Goal: Task Accomplishment & Management: Manage account settings

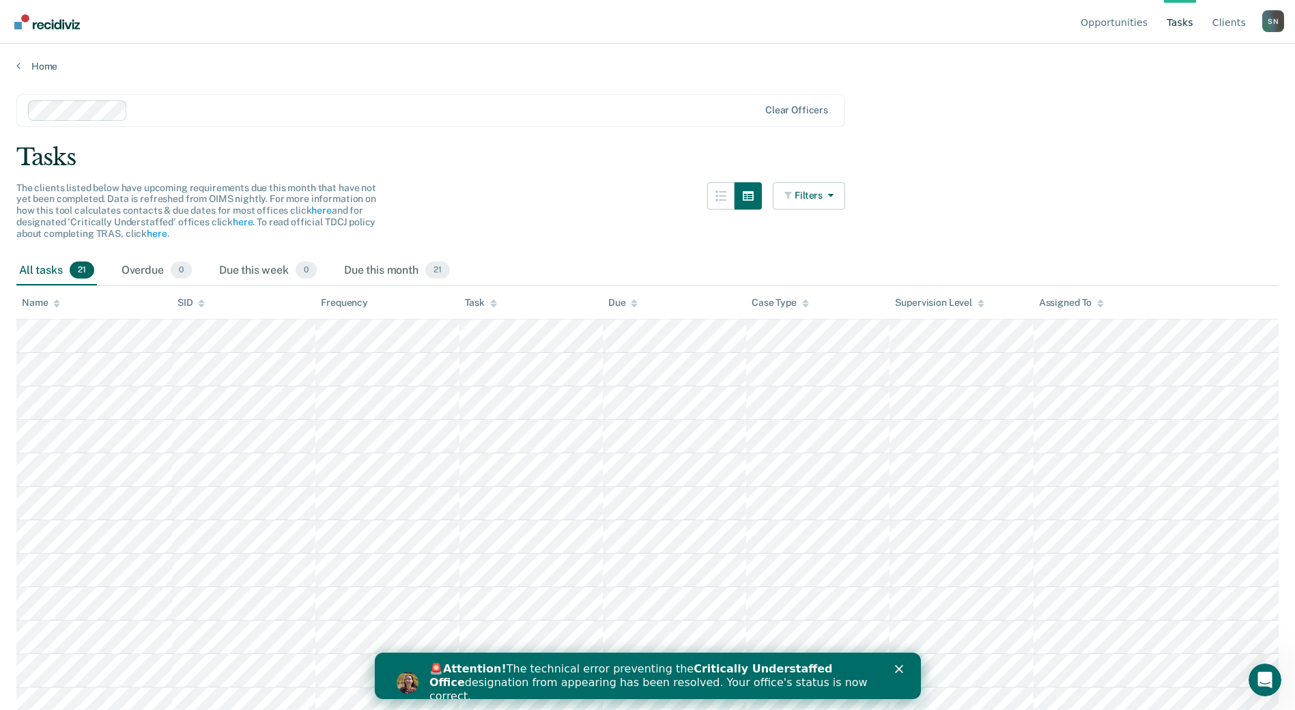
click at [900, 669] on icon "Close" at bounding box center [898, 669] width 8 height 8
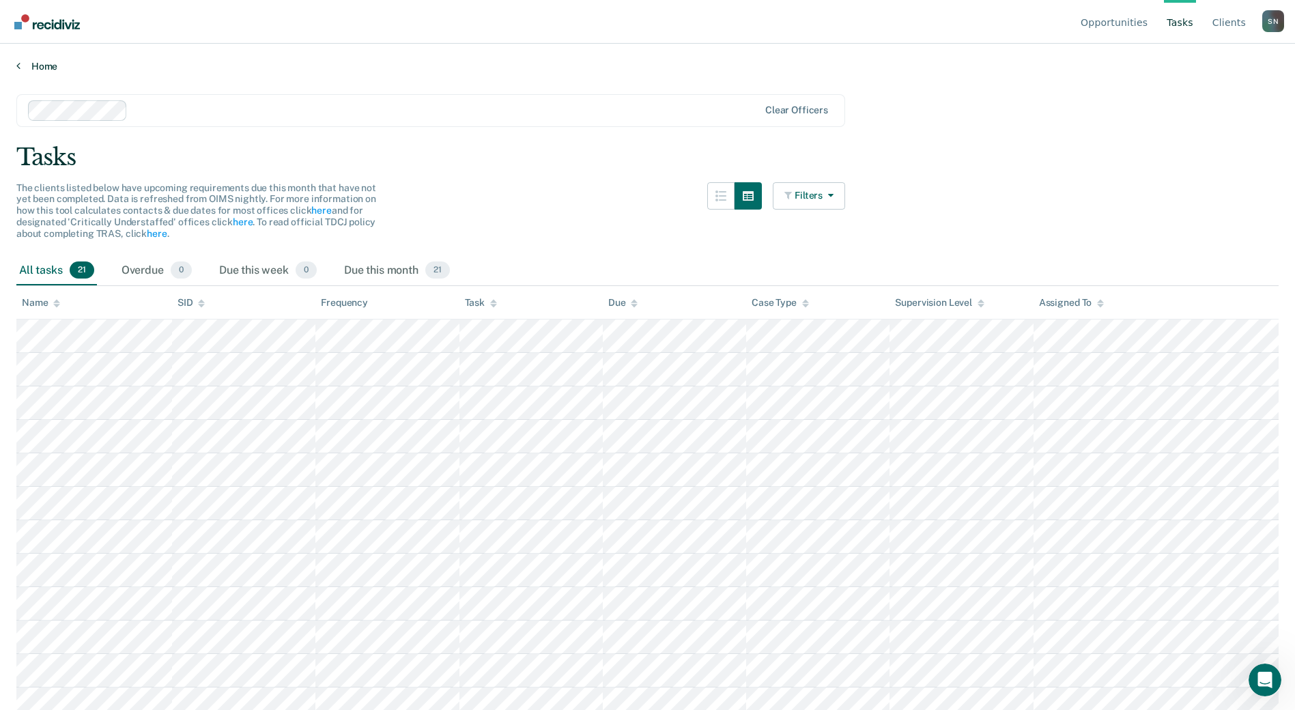
click at [35, 68] on link "Home" at bounding box center [647, 66] width 1262 height 12
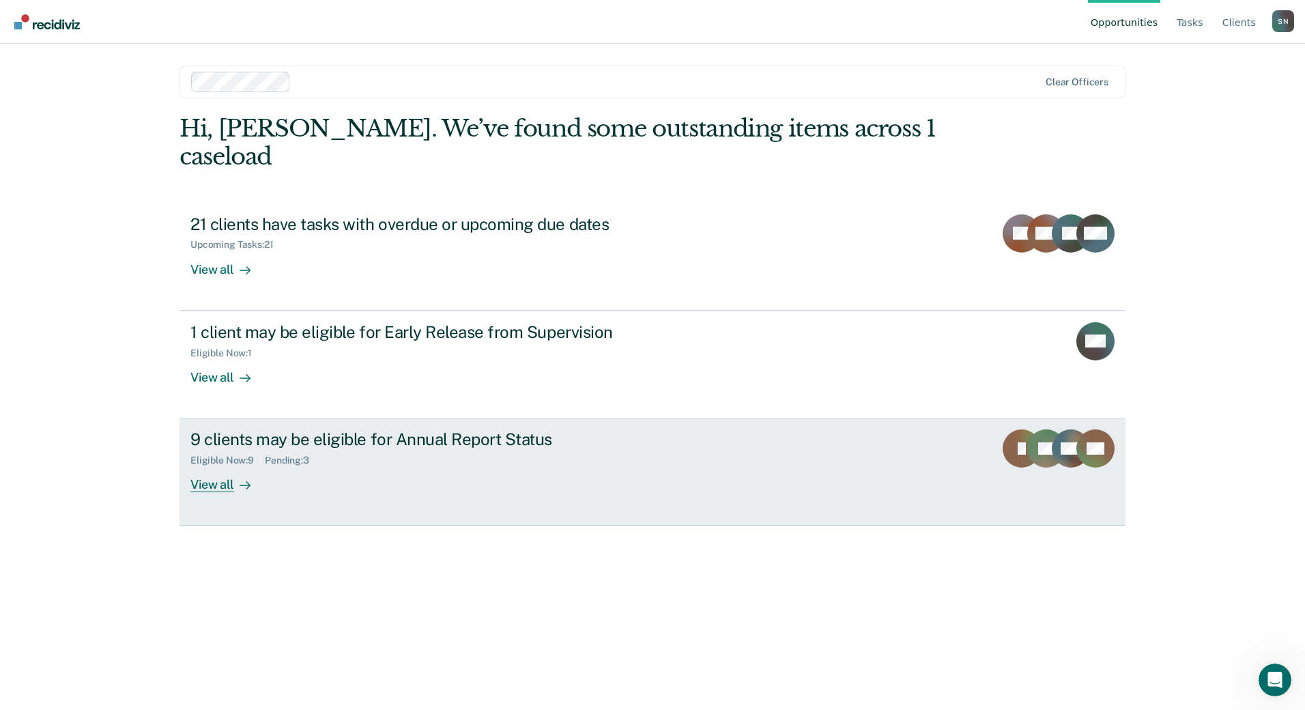
click at [386, 429] on div "9 clients may be eligible for Annual Report Status" at bounding box center [429, 439] width 479 height 20
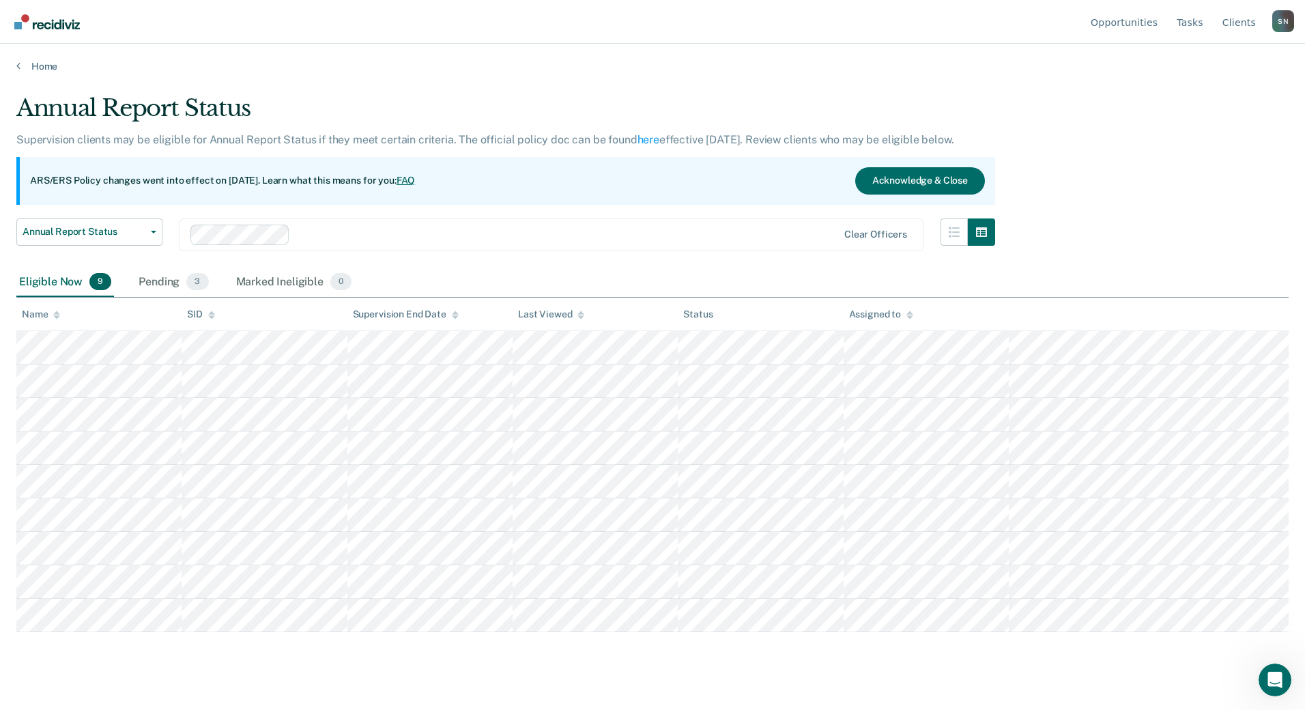
click at [1079, 242] on div "Annual Report Status Supervision clients may be eligible for Annual Report Stat…" at bounding box center [652, 350] width 1273 height 513
click at [177, 276] on div "Pending 3" at bounding box center [173, 283] width 75 height 30
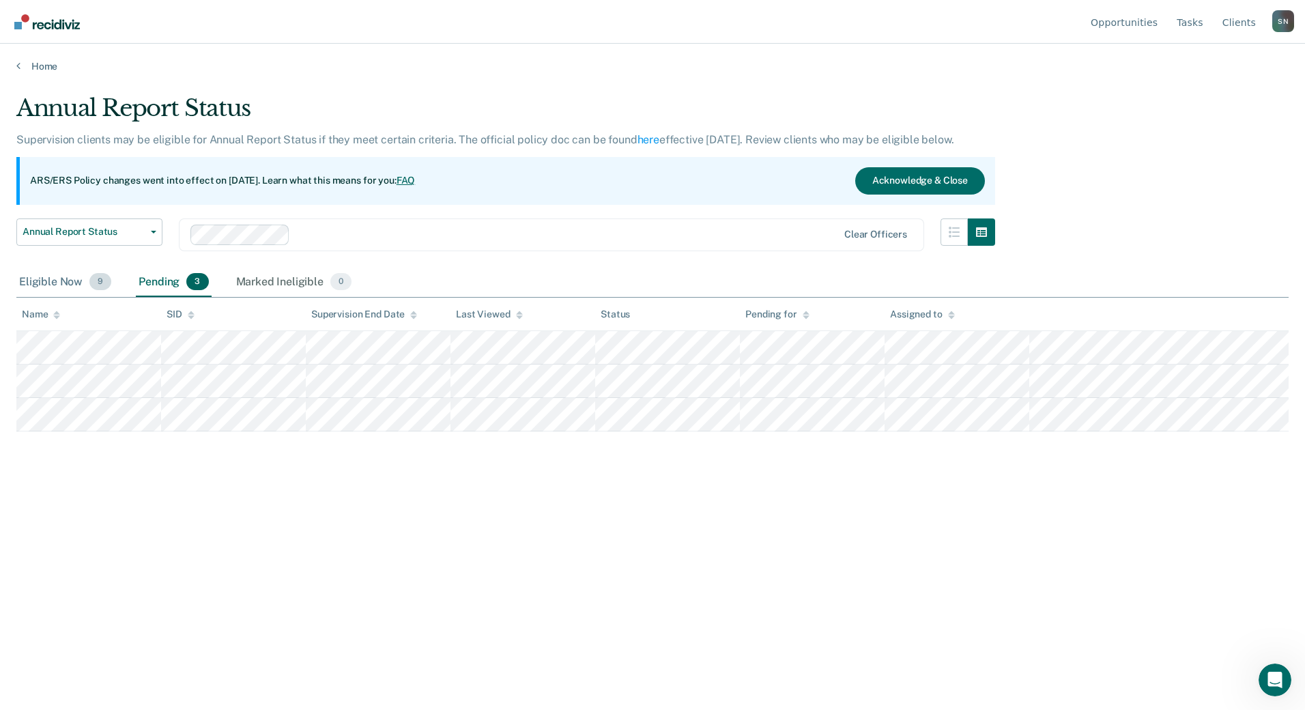
click at [55, 288] on div "Eligible Now 9" at bounding box center [65, 283] width 98 height 30
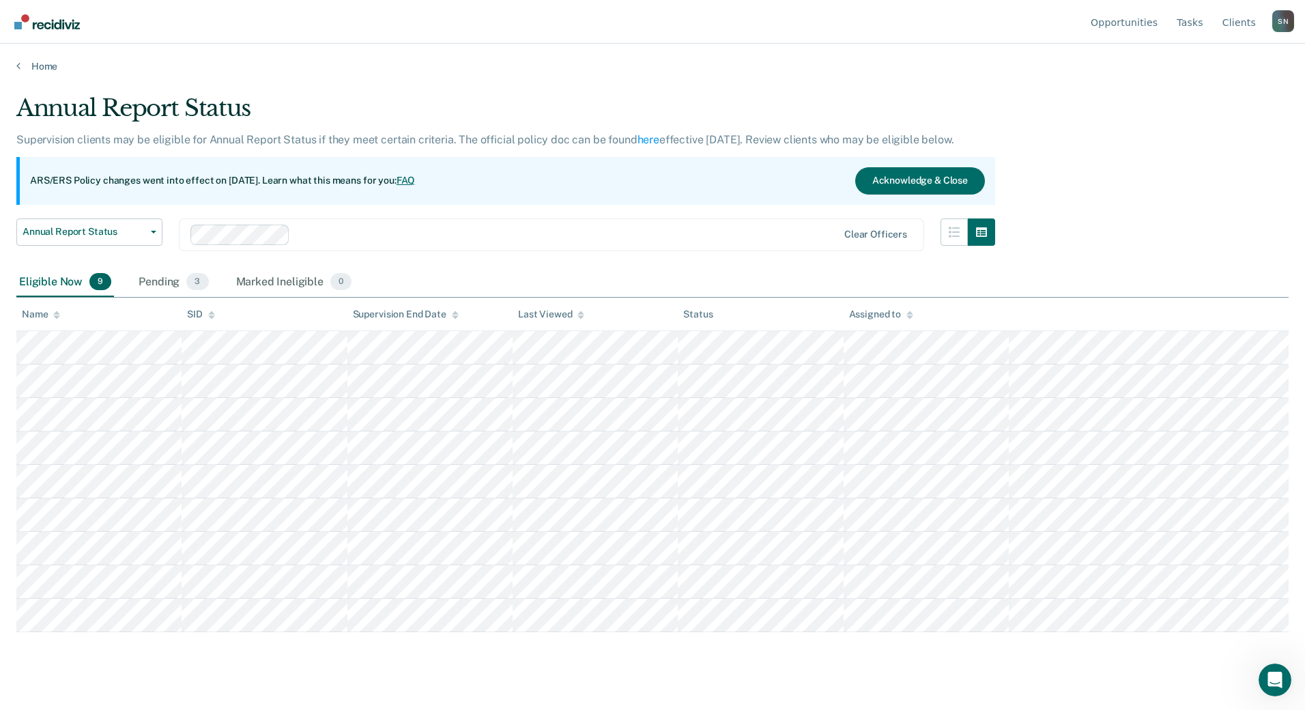
click at [1154, 253] on div "Annual Report Status Supervision clients may be eligible for Annual Report Stat…" at bounding box center [652, 350] width 1273 height 513
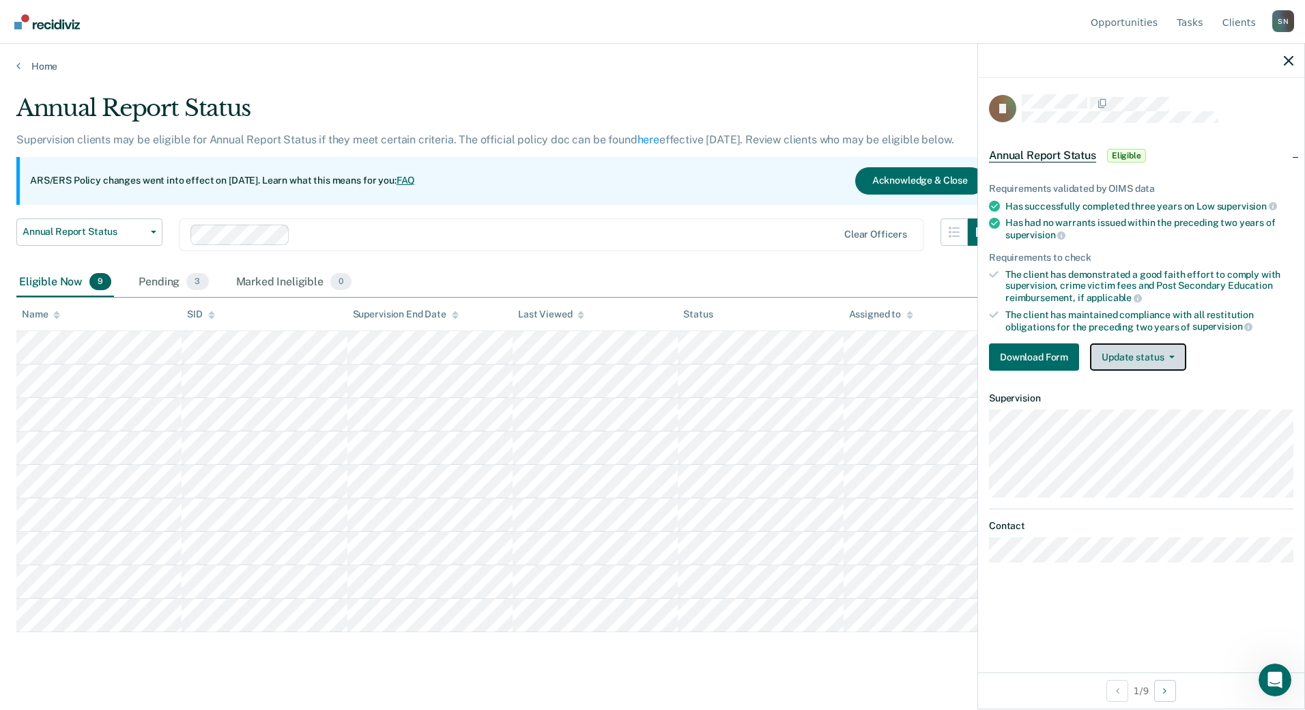
click at [1135, 349] on button "Update status" at bounding box center [1138, 356] width 96 height 27
click at [1131, 351] on button "Update status" at bounding box center [1138, 356] width 96 height 27
click at [1051, 352] on button "Download Form" at bounding box center [1034, 356] width 90 height 27
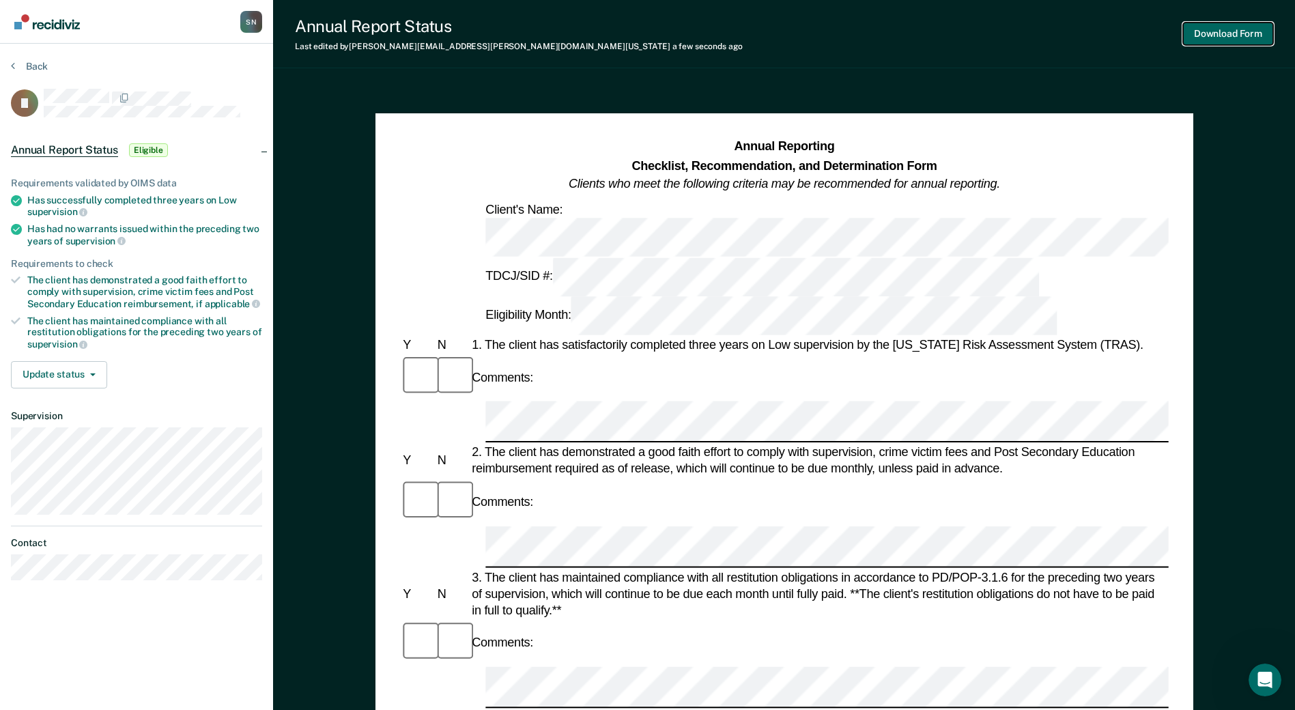
click at [1221, 31] on button "Download Form" at bounding box center [1228, 34] width 90 height 23
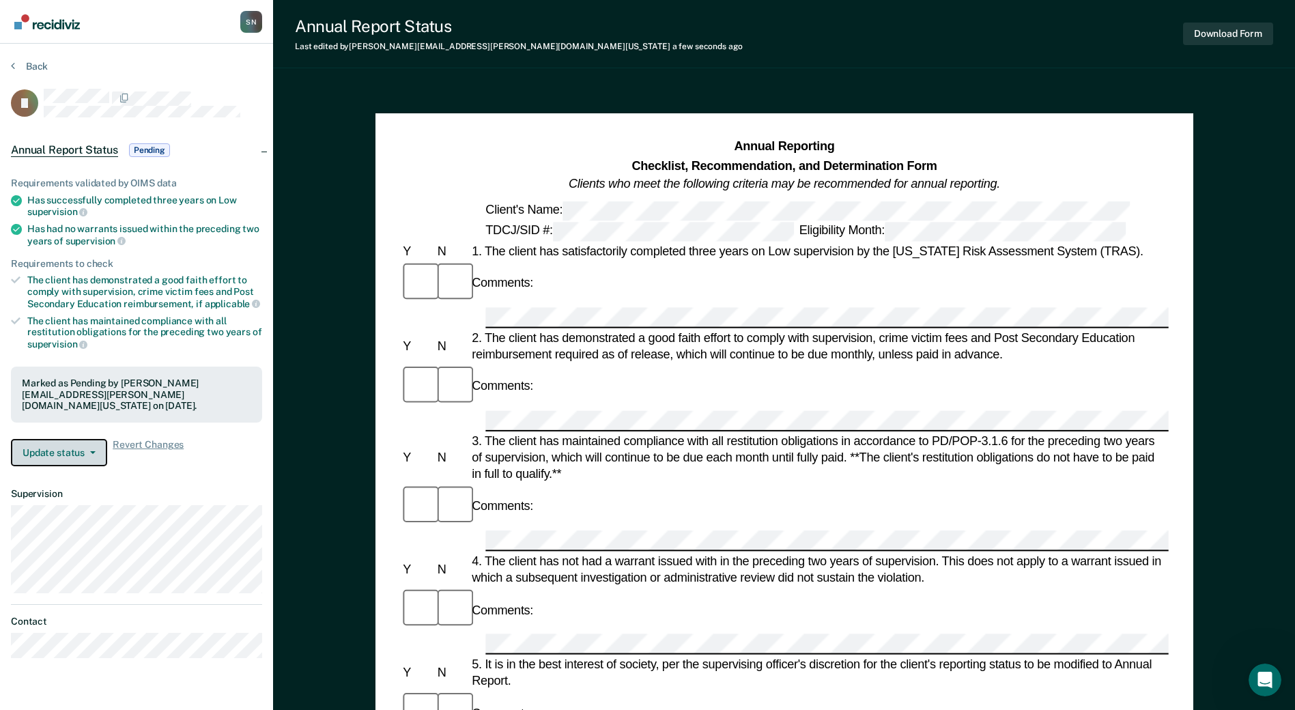
click at [72, 447] on button "Update status" at bounding box center [59, 452] width 96 height 27
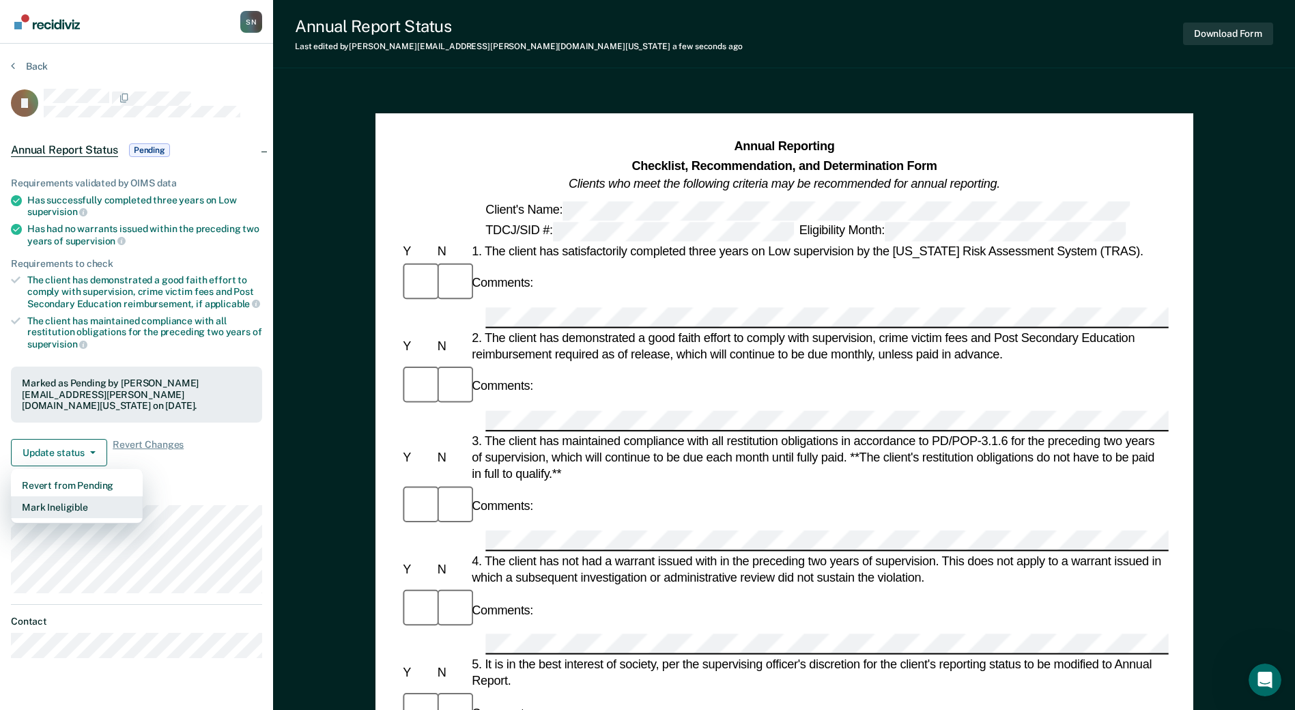
click at [63, 498] on button "Mark Ineligible" at bounding box center [77, 507] width 132 height 22
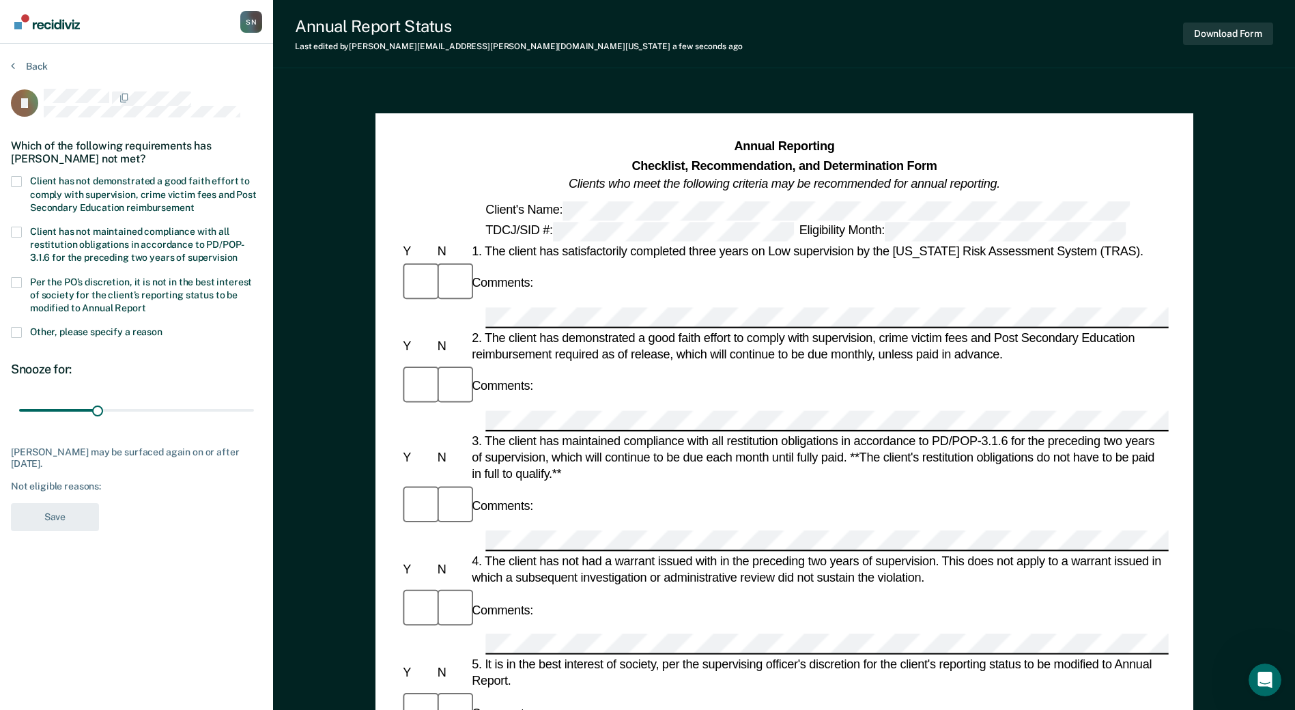
click at [20, 181] on span at bounding box center [16, 181] width 11 height 11
click at [194, 203] on input "Client has not demonstrated a good faith effort to comply with supervision, cri…" at bounding box center [194, 203] width 0 height 0
click at [83, 521] on button "Save" at bounding box center [55, 517] width 88 height 28
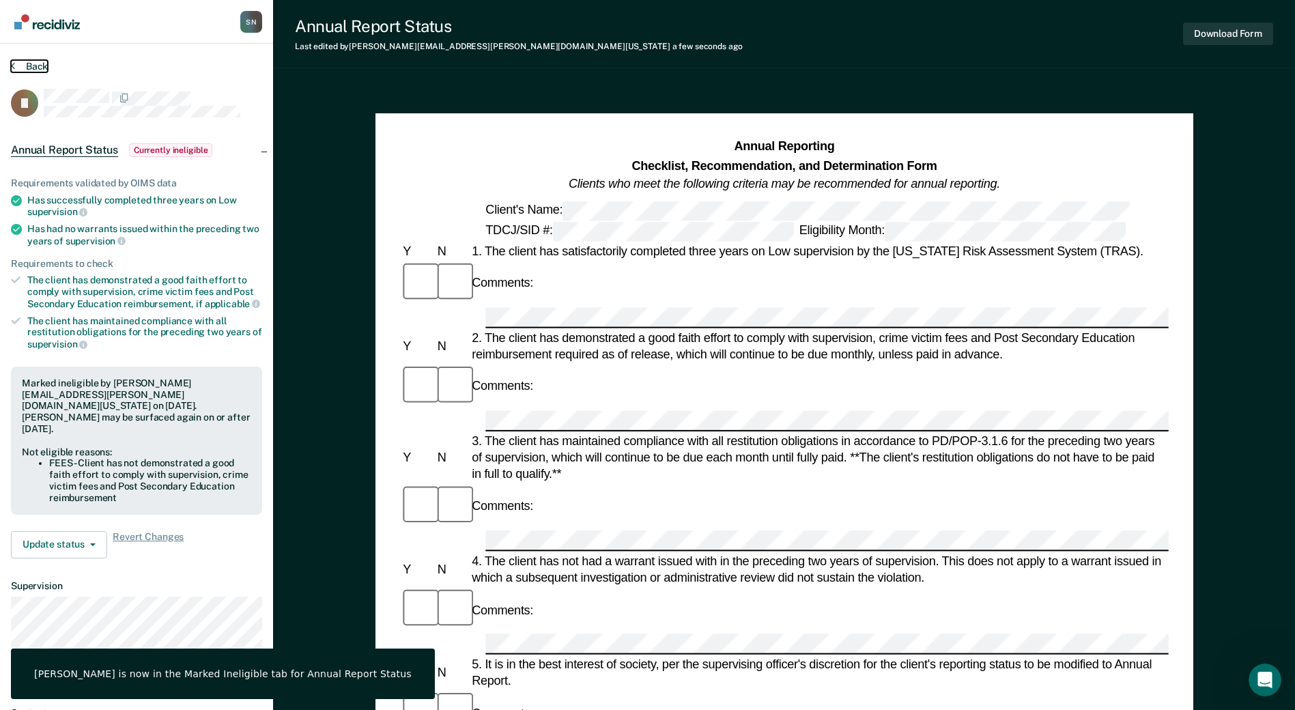
click at [15, 63] on button "Back" at bounding box center [29, 66] width 37 height 12
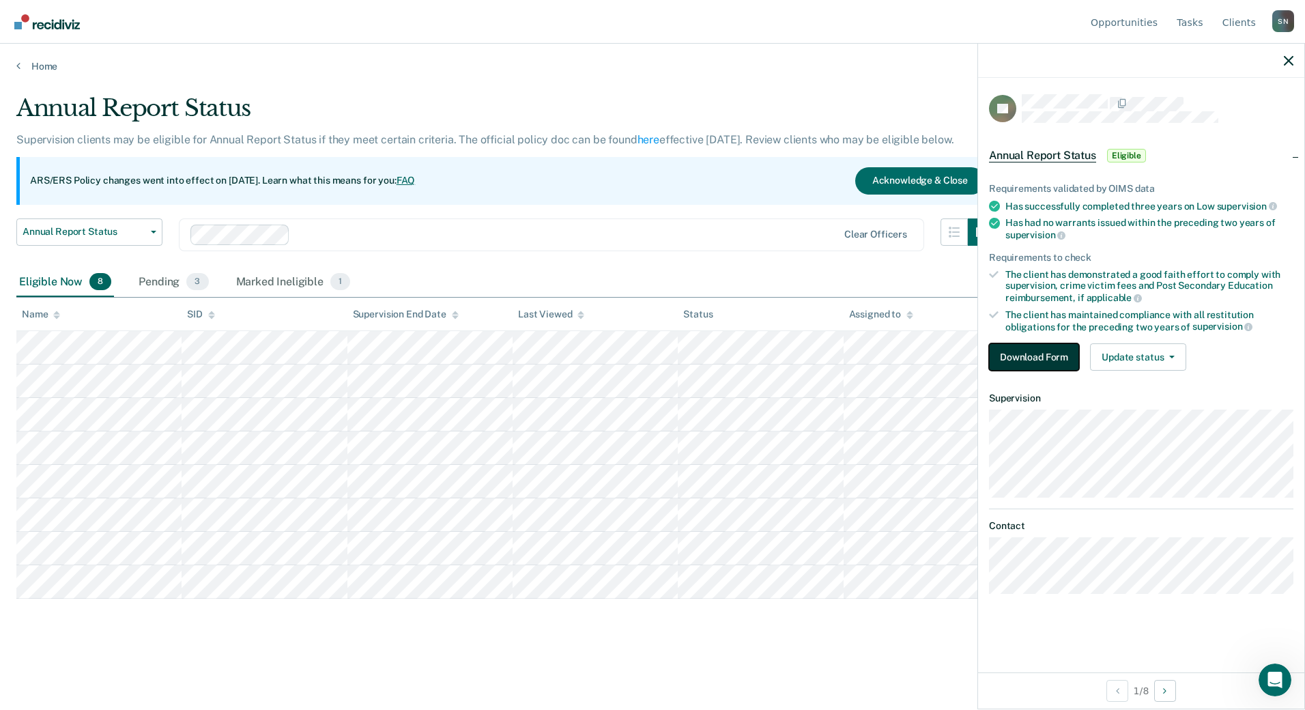
click at [1051, 350] on button "Download Form" at bounding box center [1034, 356] width 90 height 27
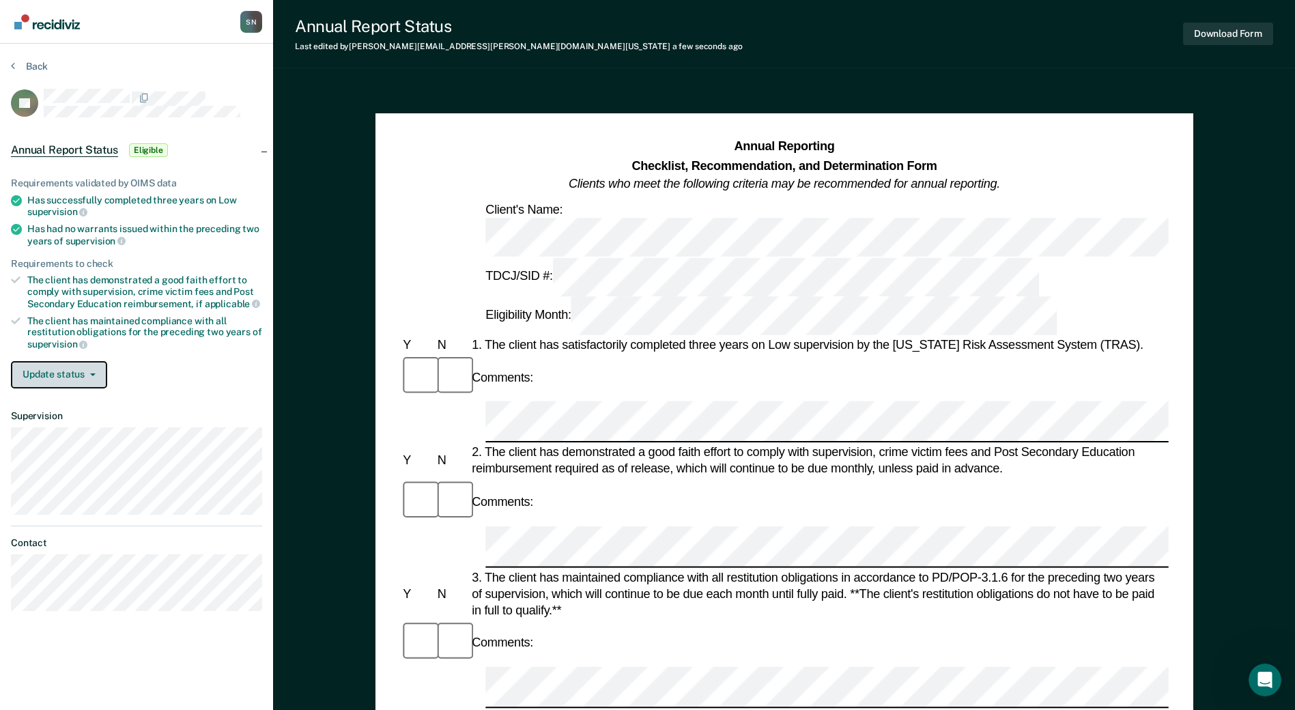
click at [96, 370] on button "Update status" at bounding box center [59, 374] width 96 height 27
click at [77, 406] on button "[PERSON_NAME]" at bounding box center [77, 408] width 132 height 22
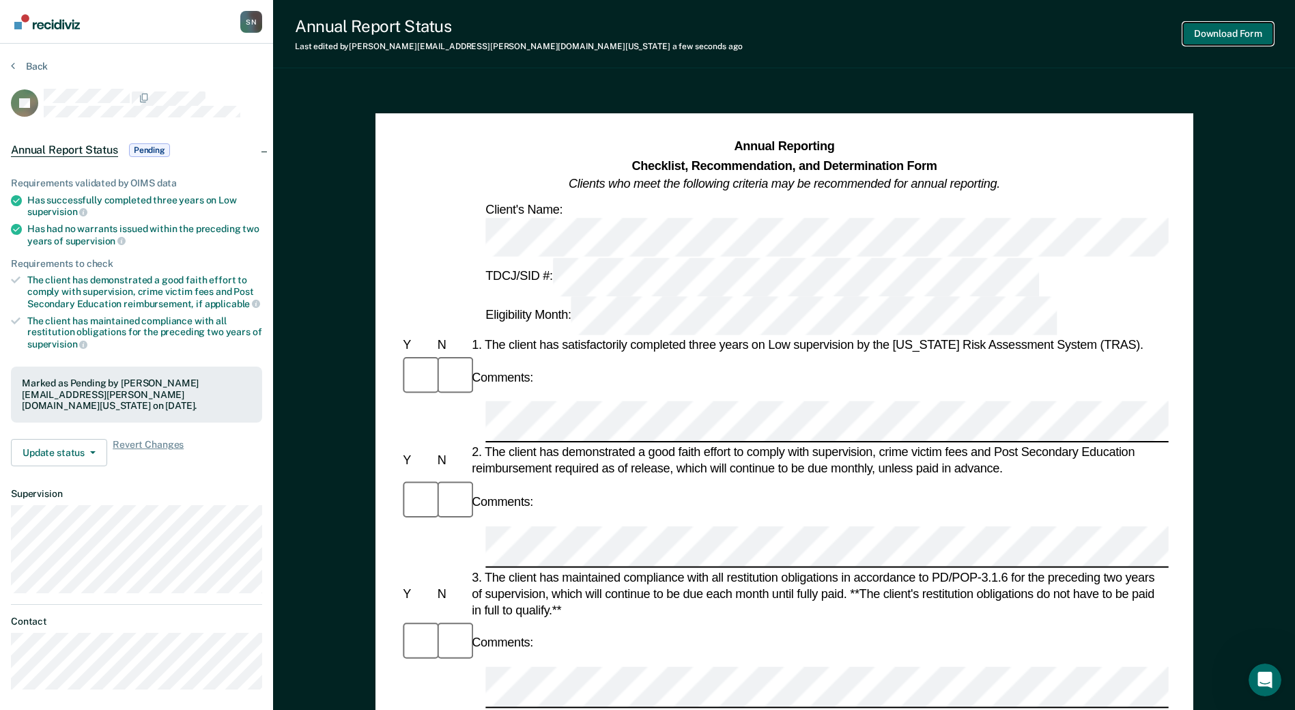
click at [1235, 29] on button "Download Form" at bounding box center [1228, 34] width 90 height 23
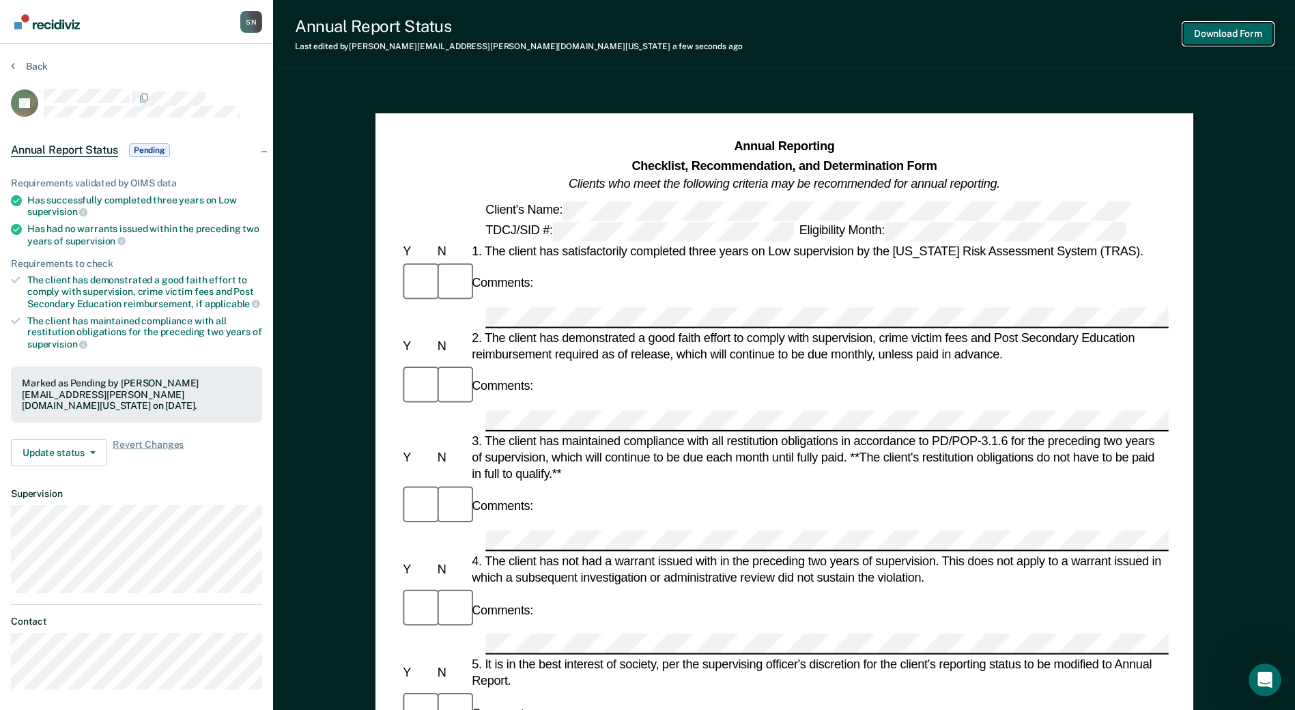
click at [1214, 29] on button "Download Form" at bounding box center [1228, 34] width 90 height 23
click at [25, 59] on section "Back BT Annual Report Status Pending Requirements validated by OIMS data Has su…" at bounding box center [136, 380] width 273 height 673
click at [27, 70] on button "Back" at bounding box center [29, 66] width 37 height 12
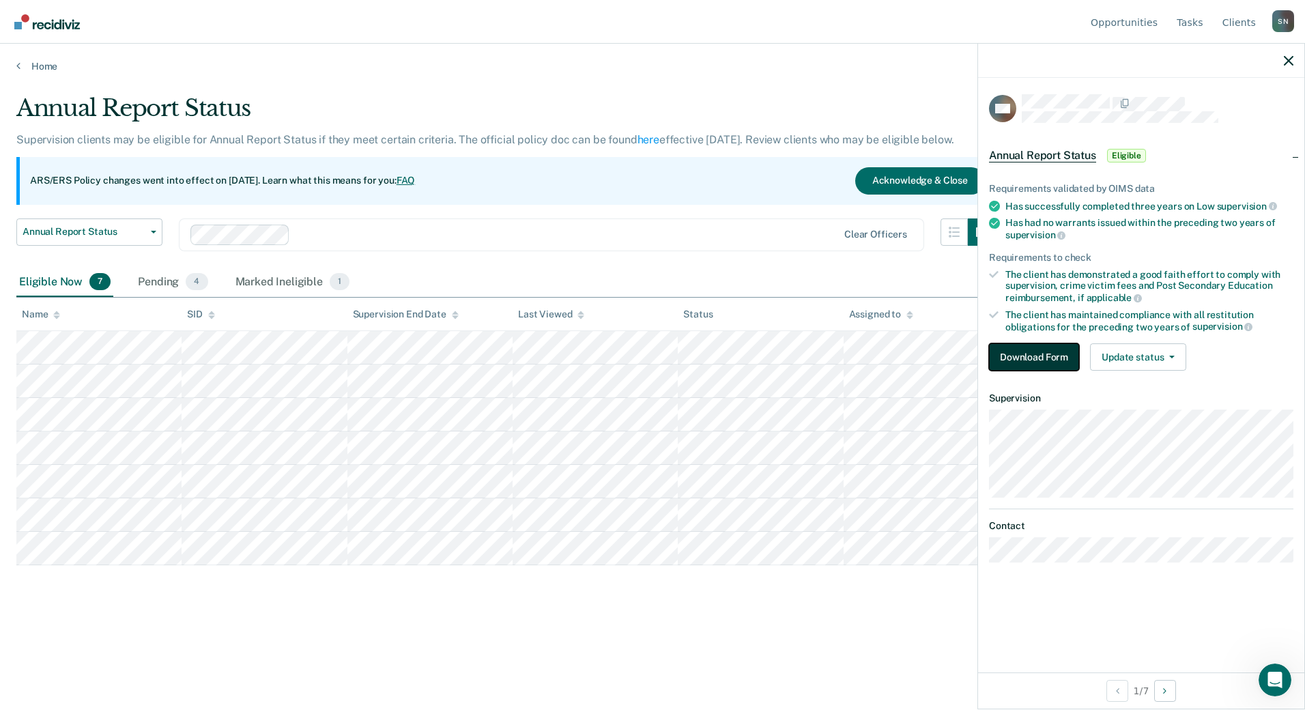
click at [1040, 363] on button "Download Form" at bounding box center [1034, 356] width 90 height 27
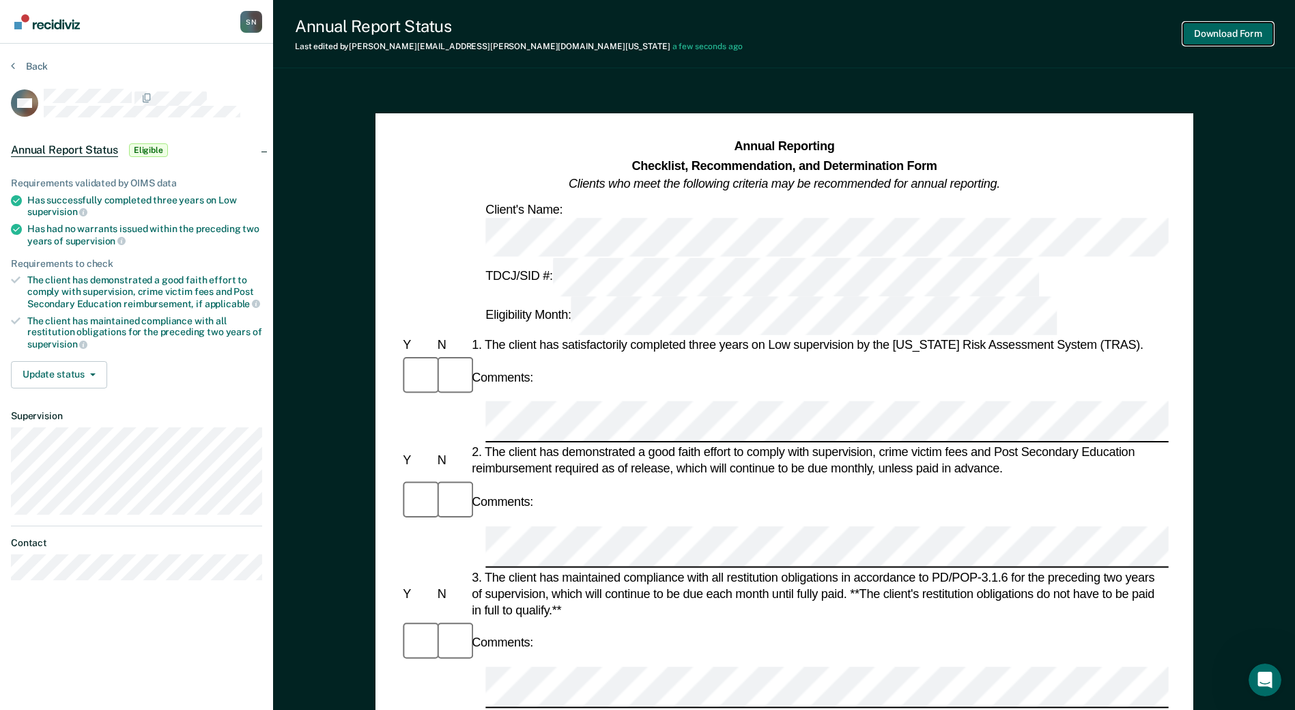
click at [1210, 31] on button "Download Form" at bounding box center [1228, 34] width 90 height 23
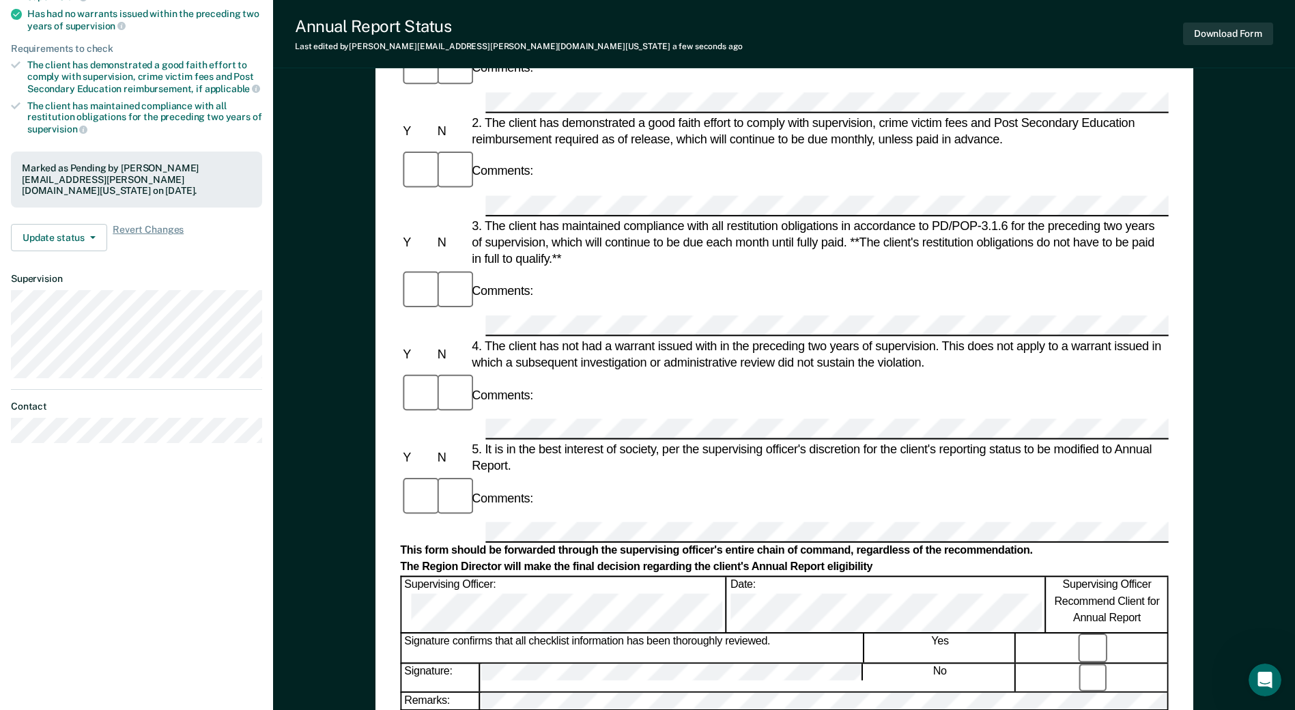
scroll to position [68, 0]
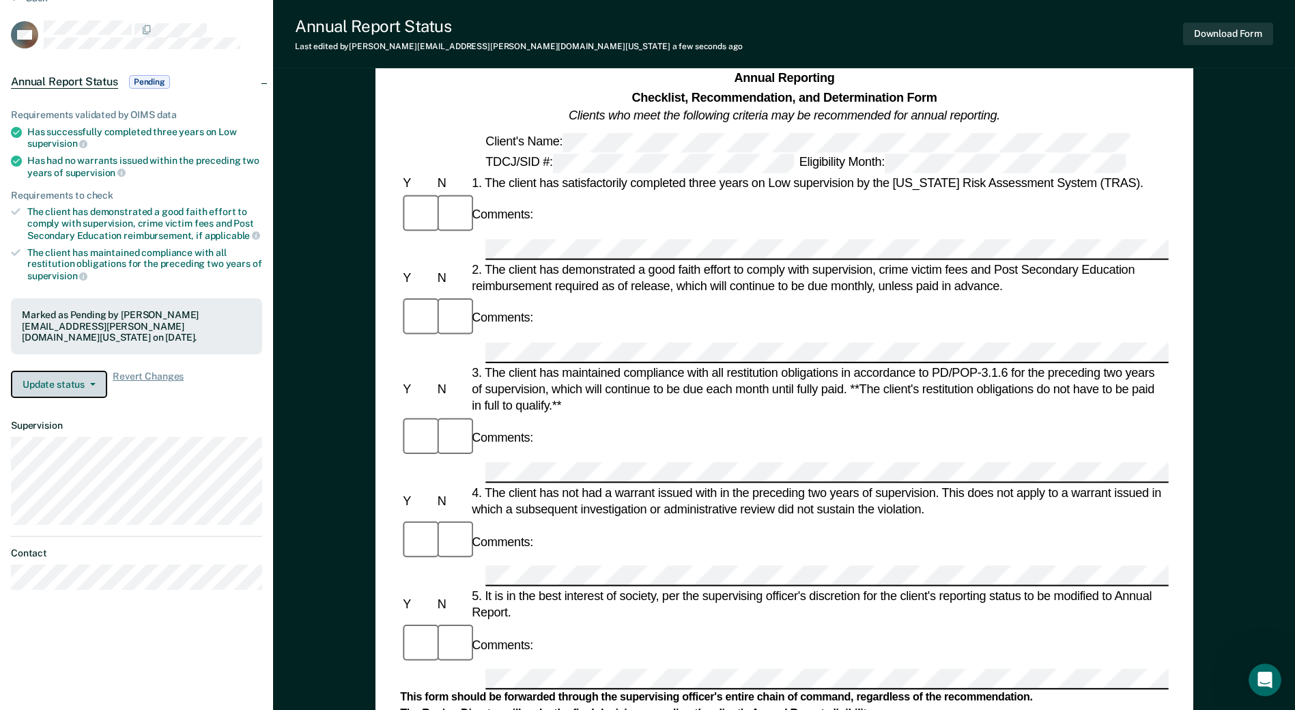
click at [81, 375] on button "Update status" at bounding box center [59, 384] width 96 height 27
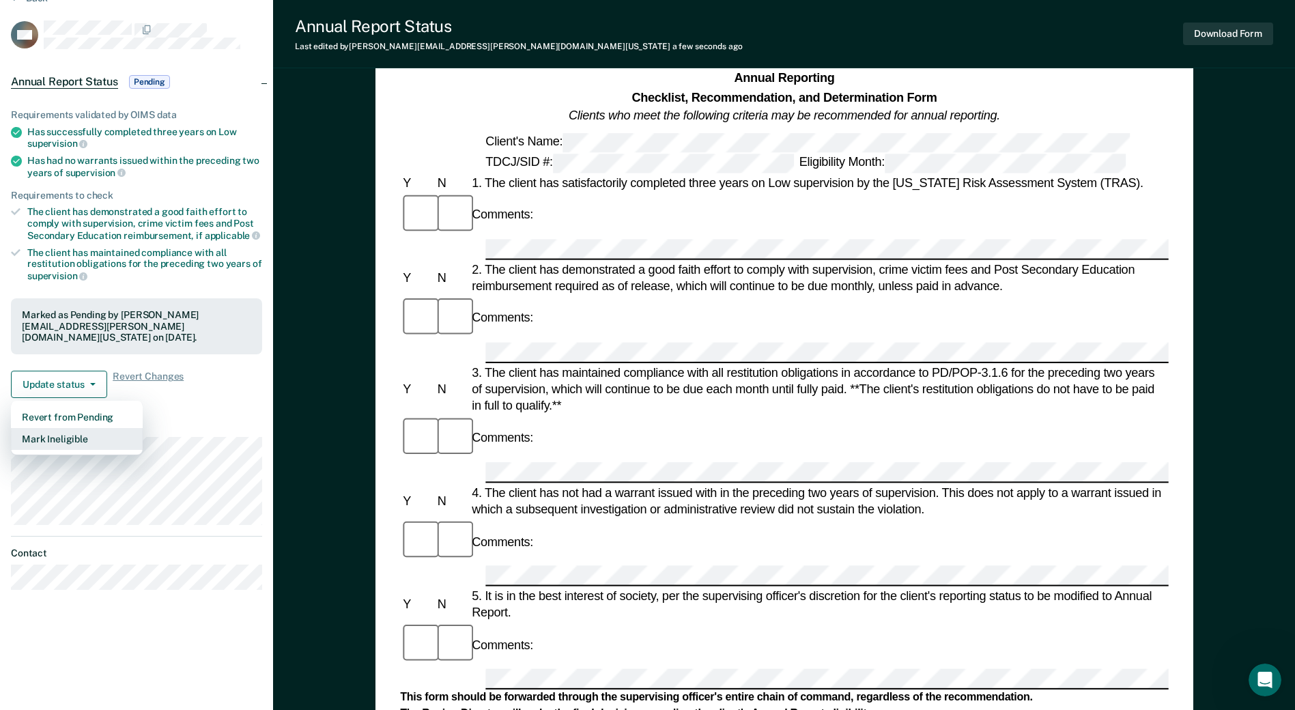
click at [57, 428] on button "Mark Ineligible" at bounding box center [77, 439] width 132 height 22
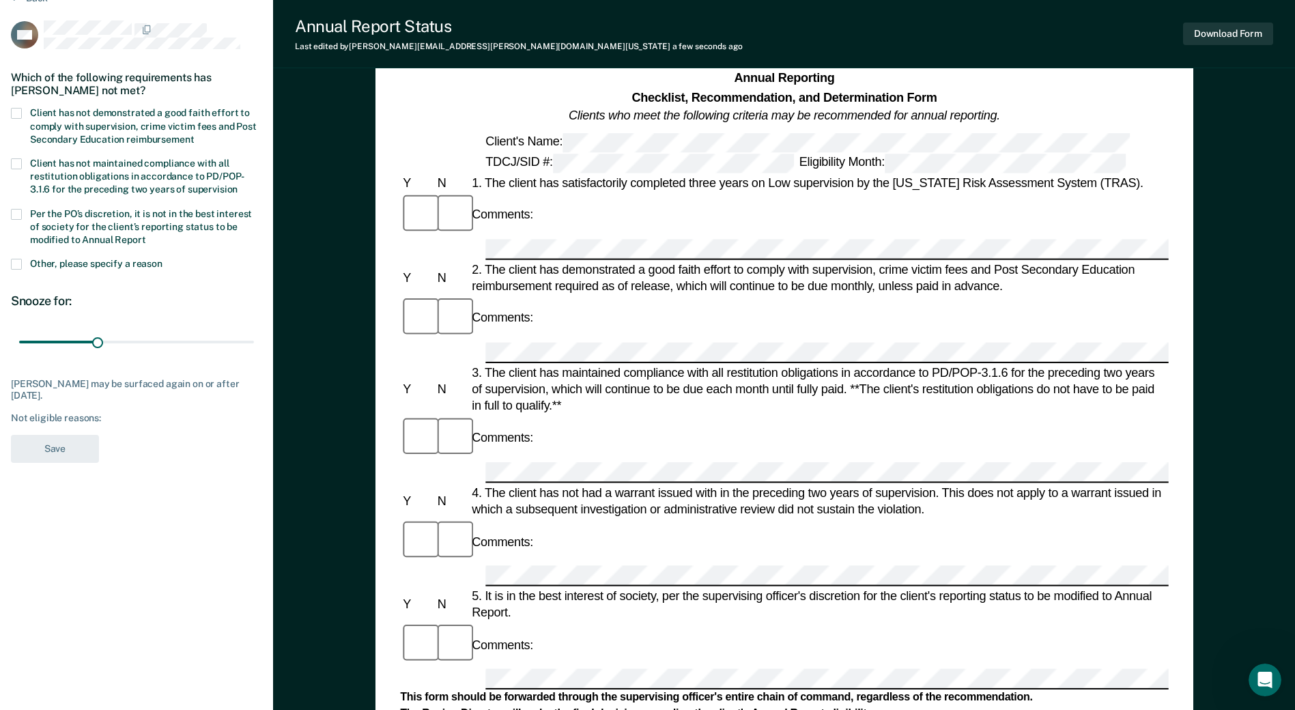
click at [17, 114] on span at bounding box center [16, 113] width 11 height 11
click at [194, 134] on input "Client has not demonstrated a good faith effort to comply with supervision, cri…" at bounding box center [194, 134] width 0 height 0
click at [49, 442] on button "Save" at bounding box center [55, 449] width 88 height 28
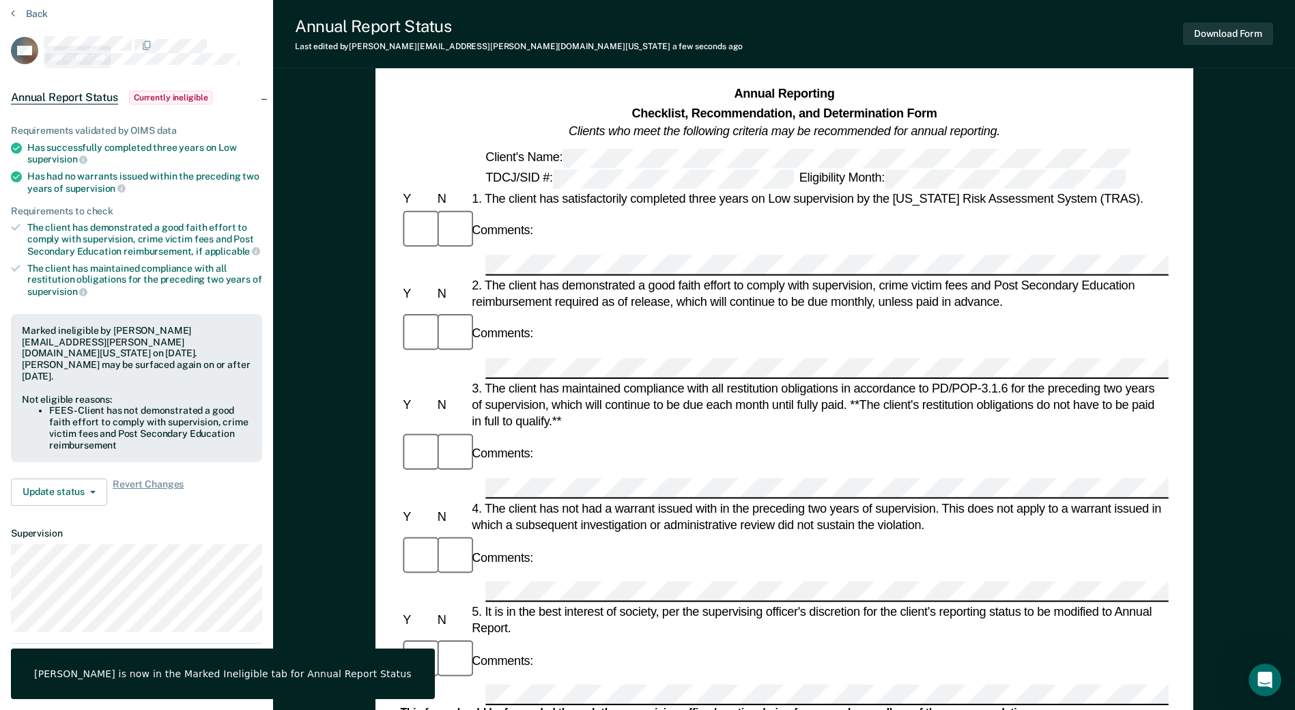
scroll to position [0, 0]
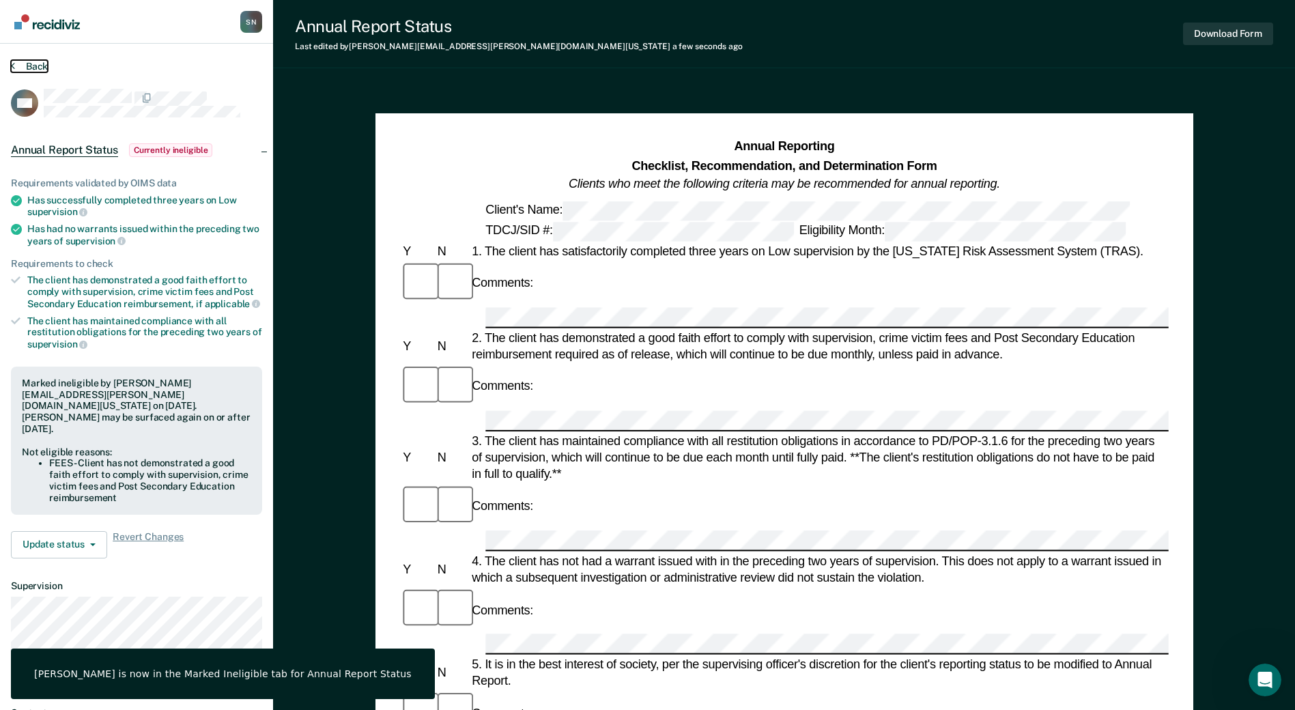
click at [14, 64] on icon at bounding box center [13, 65] width 4 height 11
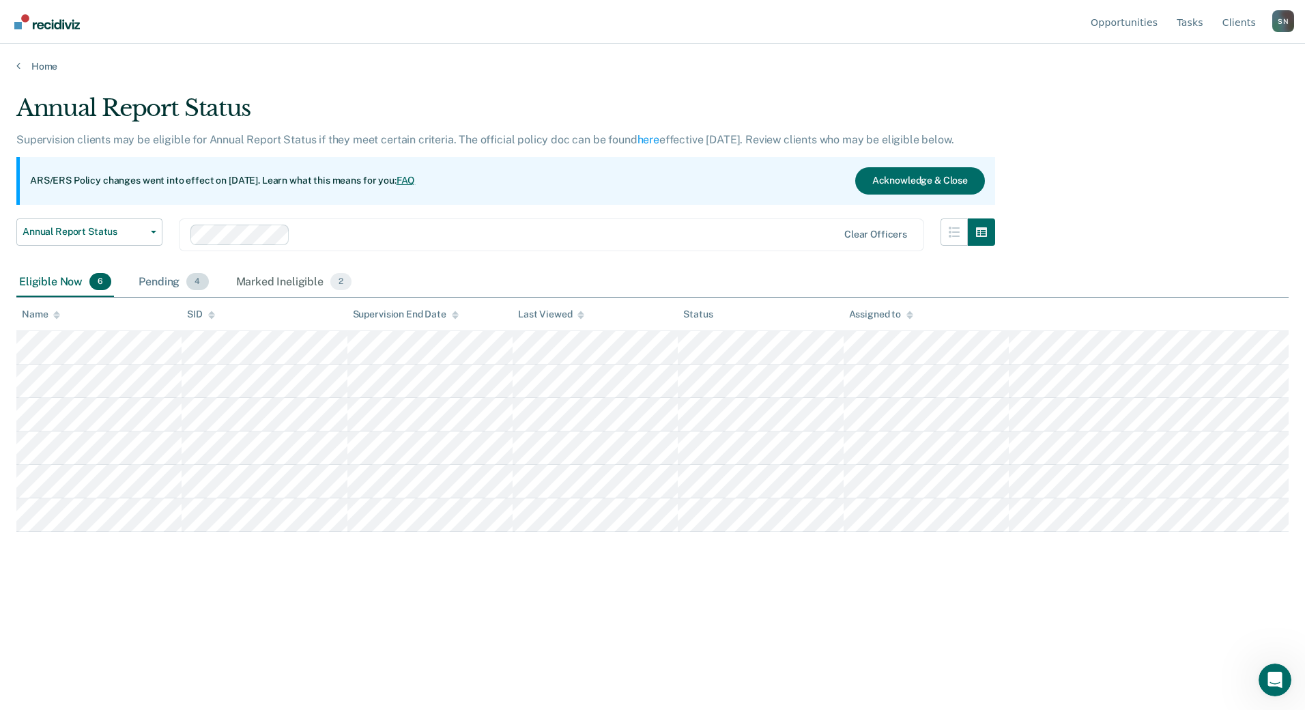
click at [160, 282] on div "Pending 4" at bounding box center [173, 283] width 75 height 30
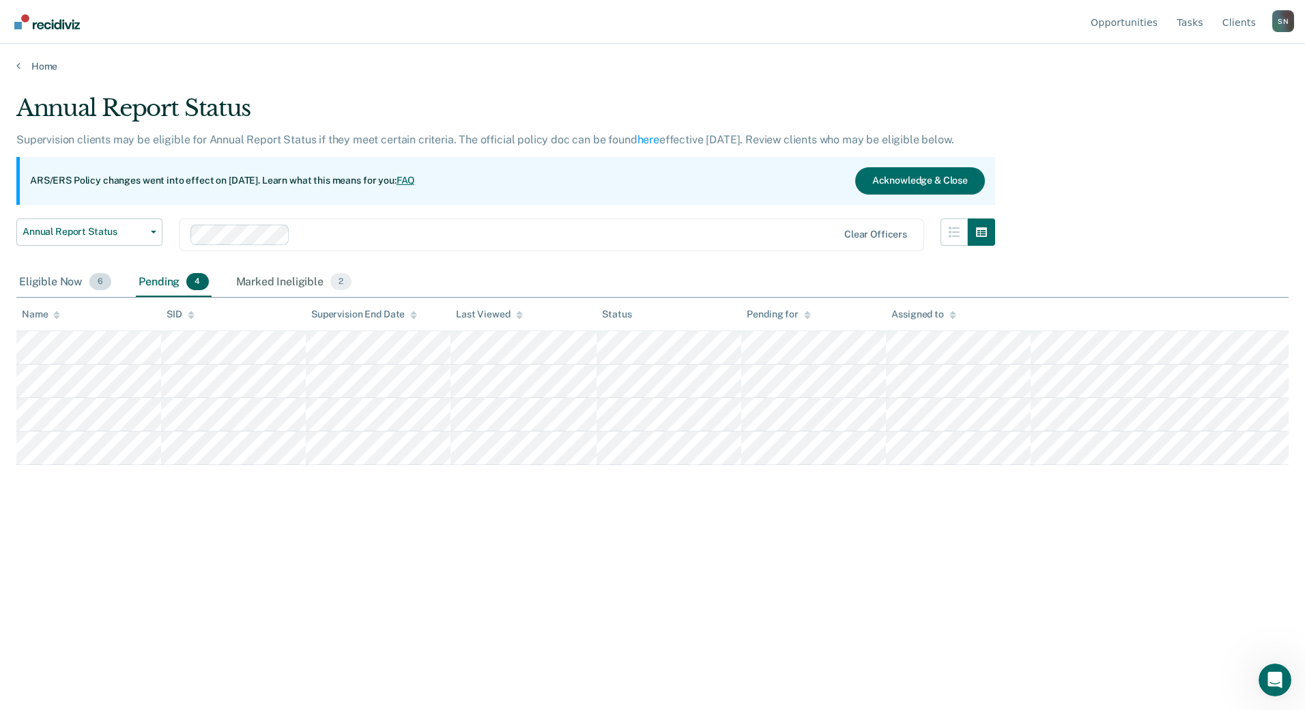
click at [64, 287] on div "Eligible Now 6" at bounding box center [65, 283] width 98 height 30
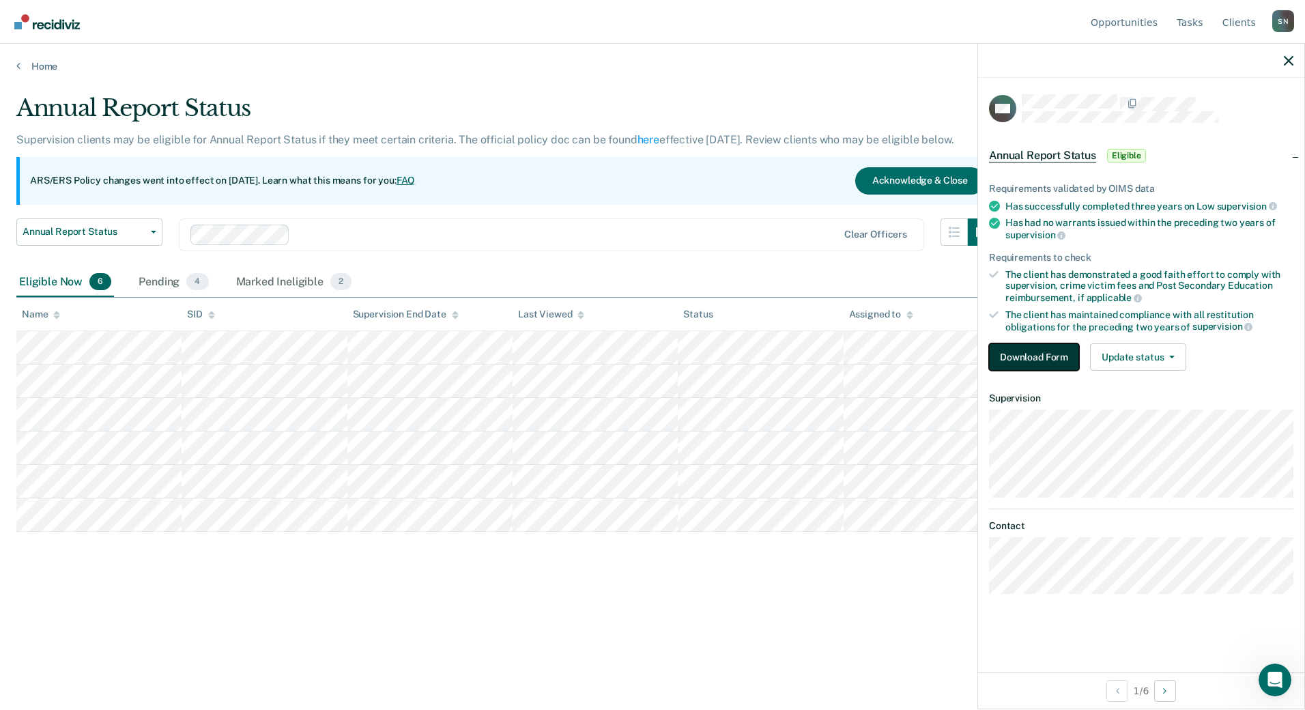
click at [1054, 350] on button "Download Form" at bounding box center [1034, 356] width 90 height 27
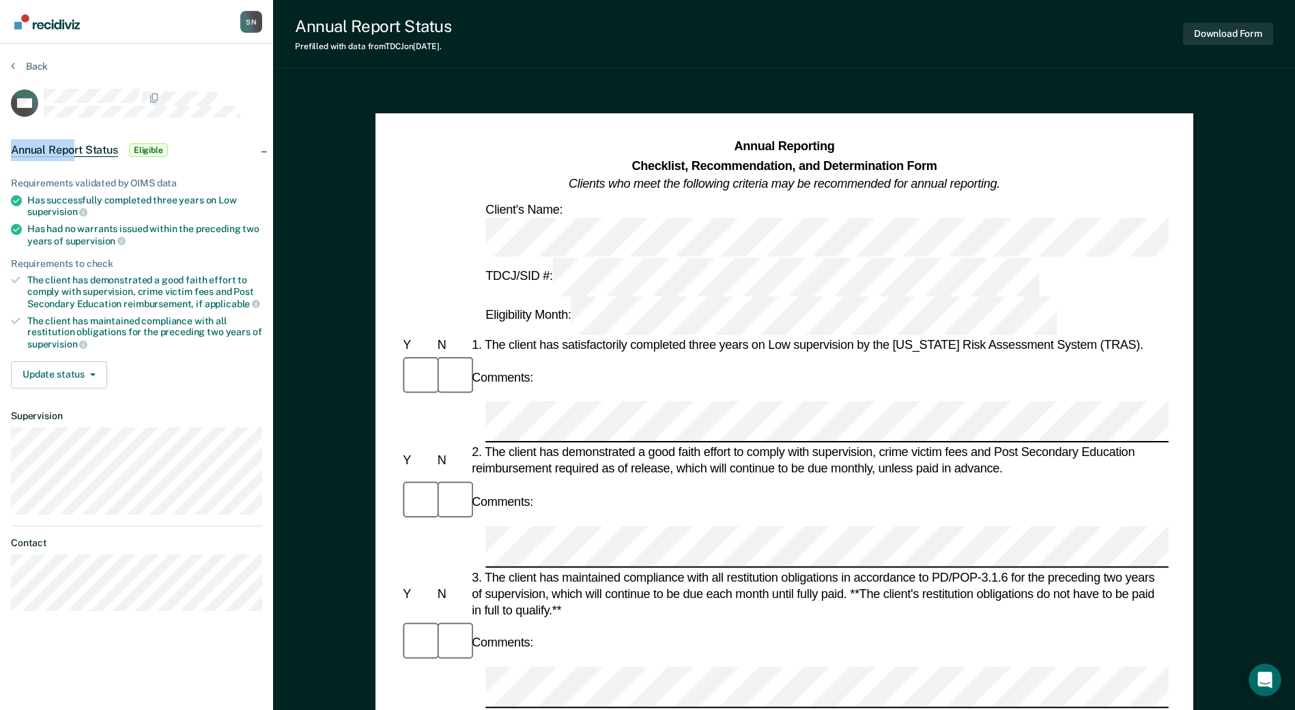
drag, startPoint x: 74, startPoint y: 145, endPoint x: 128, endPoint y: 117, distance: 61.1
click at [128, 117] on article "MA Annual Report Status Eligible Requirements validated by OIMS data Has succes…" at bounding box center [136, 350] width 251 height 522
click at [1211, 35] on button "Download Form" at bounding box center [1228, 34] width 90 height 23
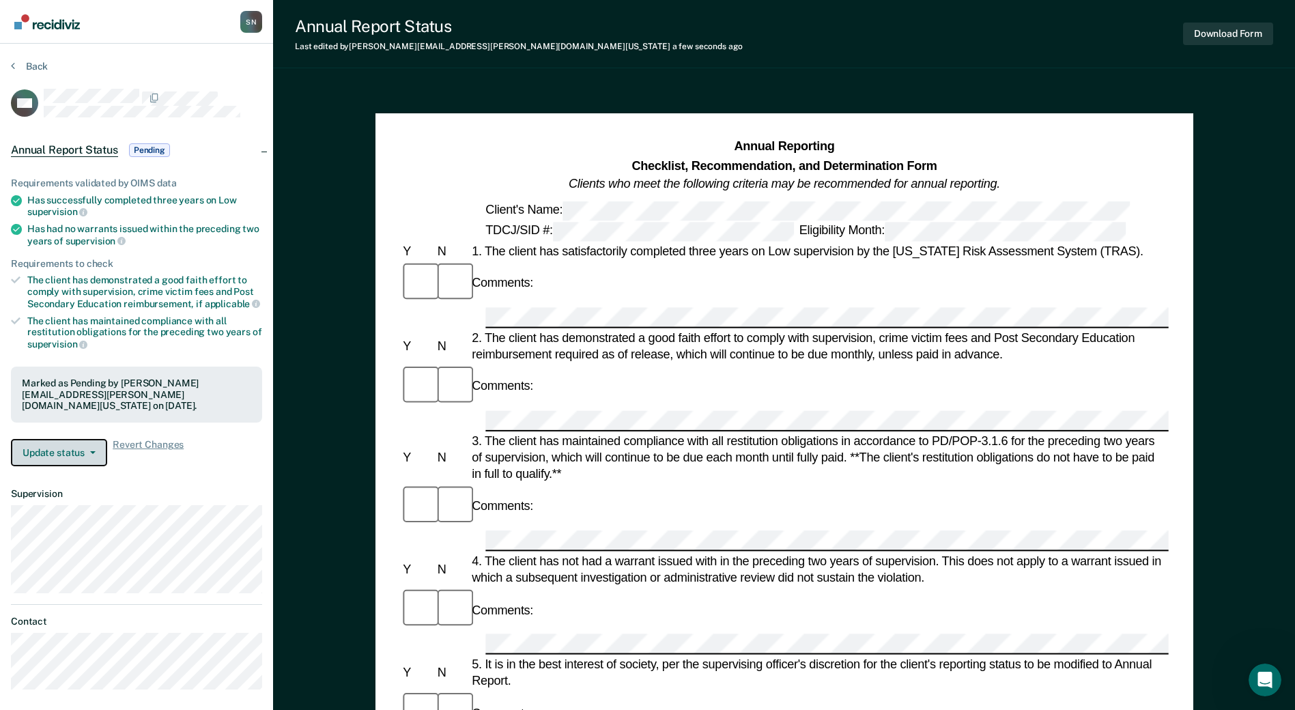
click at [61, 439] on button "Update status" at bounding box center [59, 452] width 96 height 27
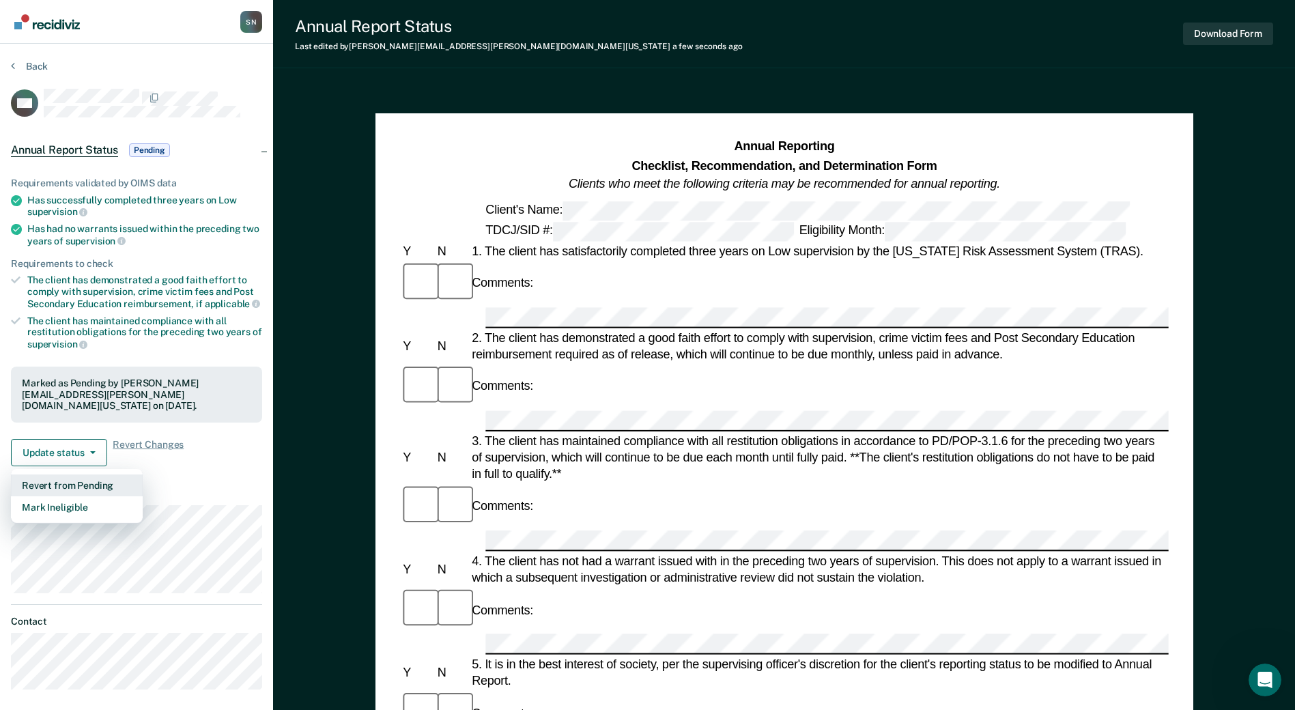
click at [68, 474] on button "Revert from Pending" at bounding box center [77, 485] width 132 height 22
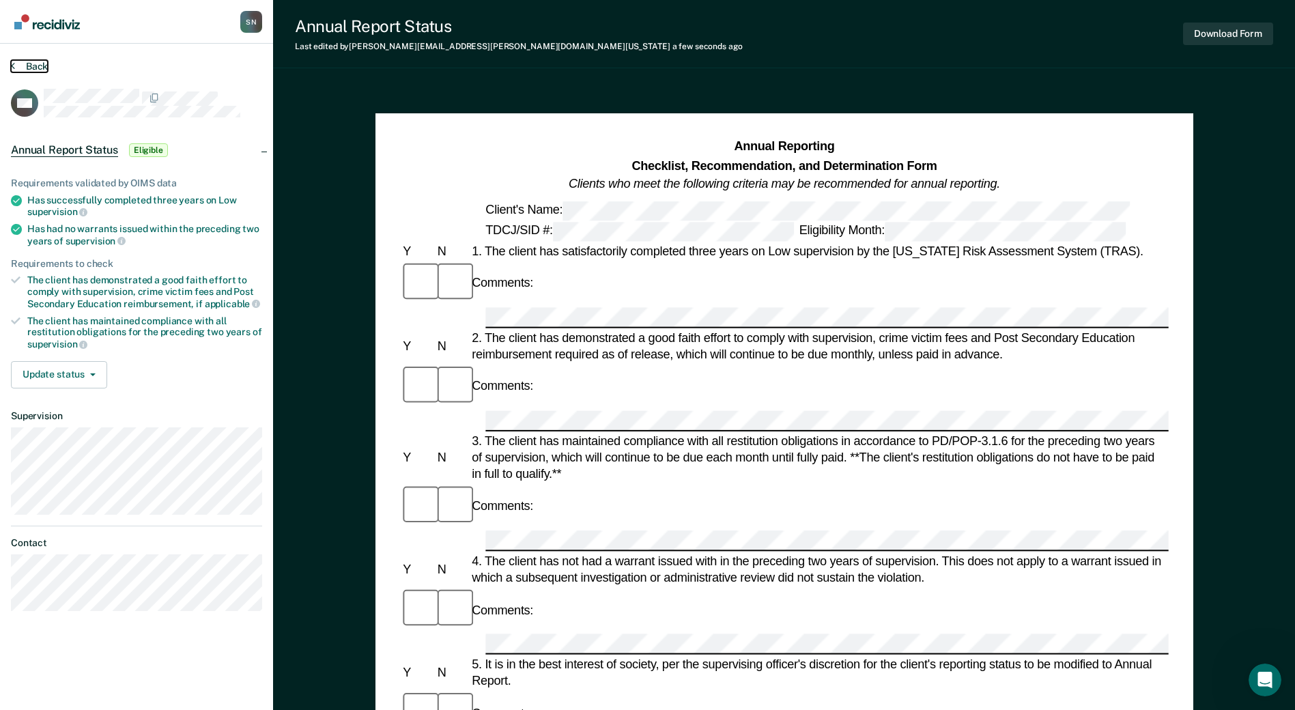
click at [20, 66] on button "Back" at bounding box center [29, 66] width 37 height 12
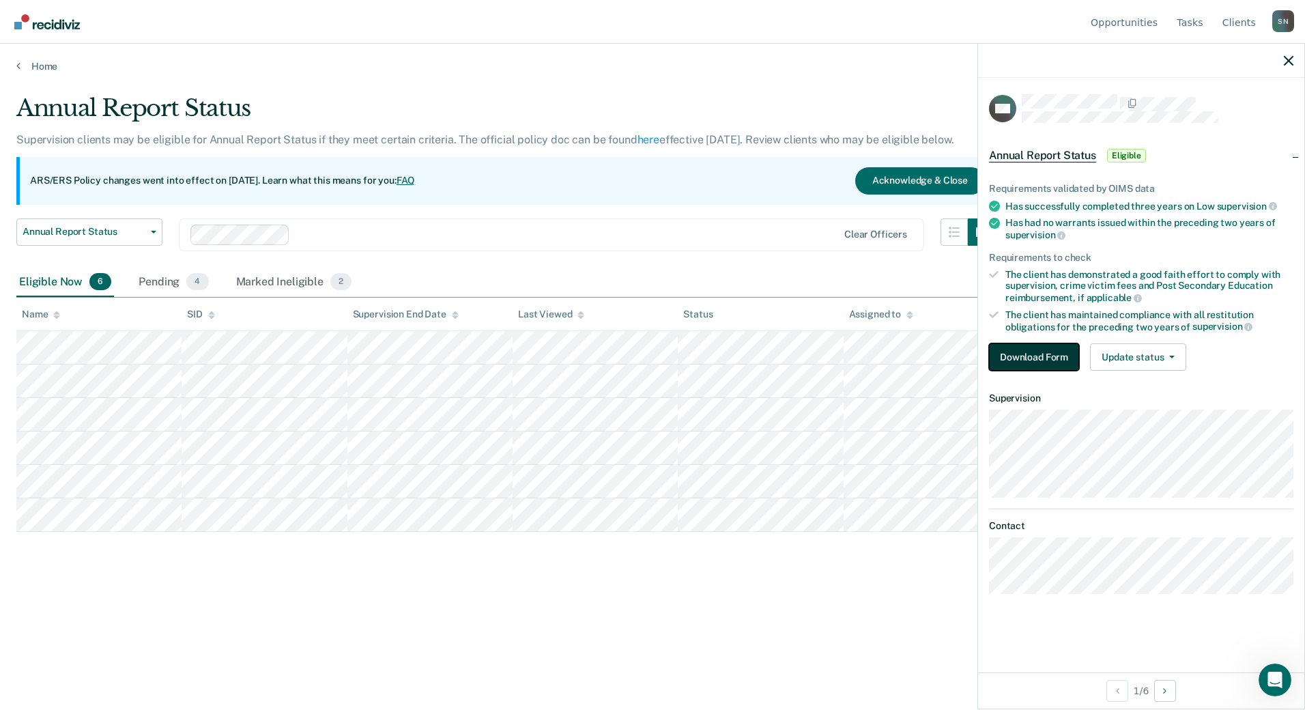
click at [1064, 354] on button "Download Form" at bounding box center [1034, 356] width 90 height 27
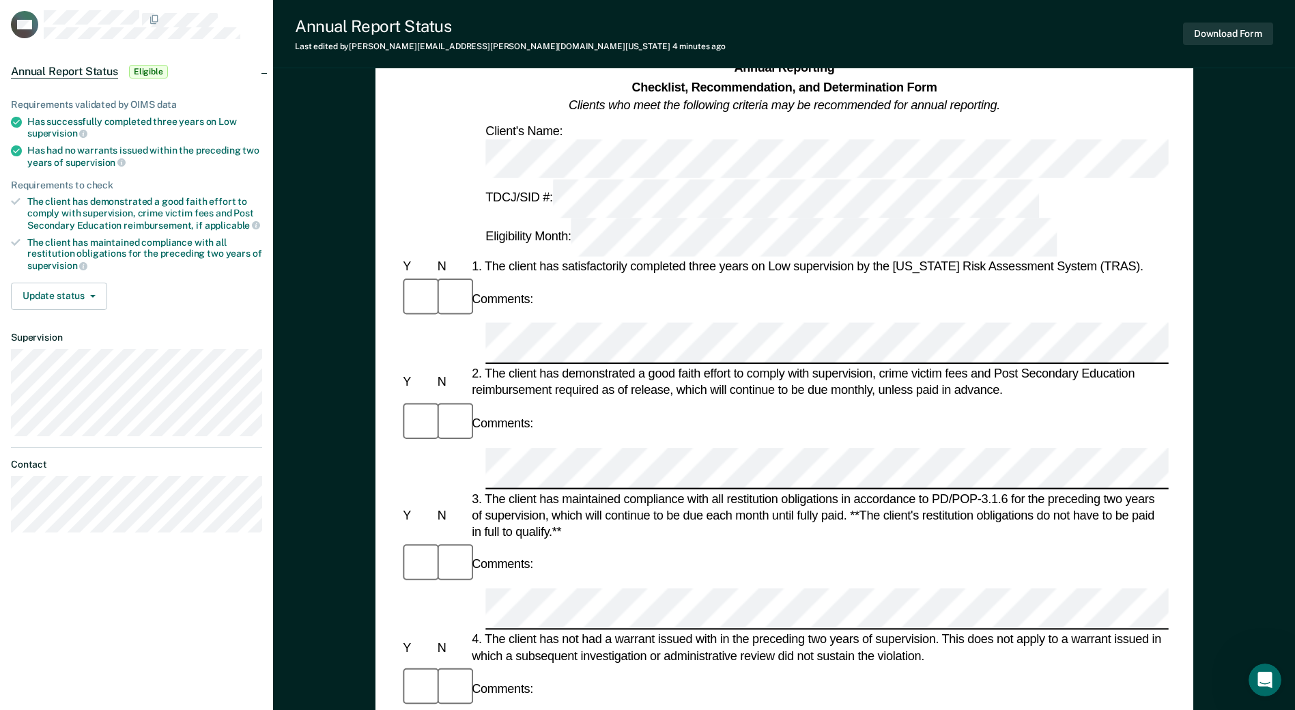
scroll to position [205, 0]
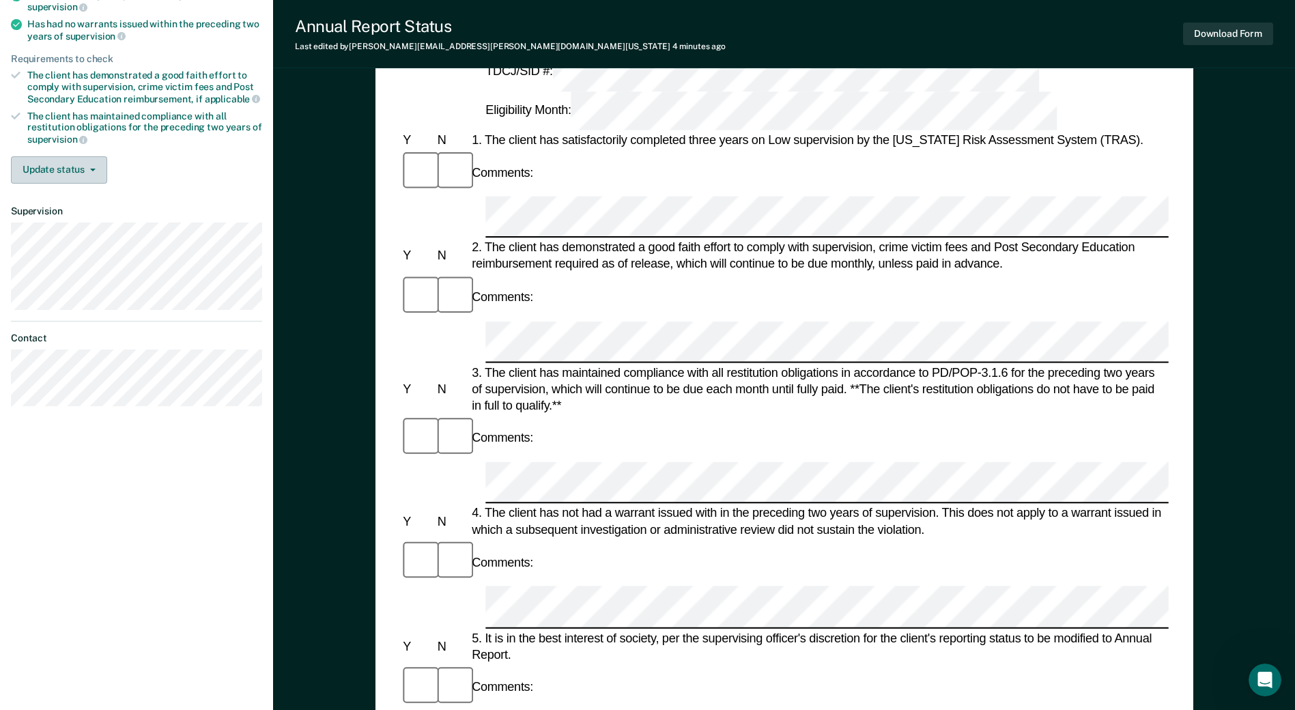
click at [92, 180] on div "Requirements validated by OIMS data Has successfully completed three years on L…" at bounding box center [136, 73] width 273 height 244
click at [87, 171] on button "Update status" at bounding box center [59, 169] width 96 height 27
click at [70, 206] on button "[PERSON_NAME]" at bounding box center [77, 203] width 132 height 22
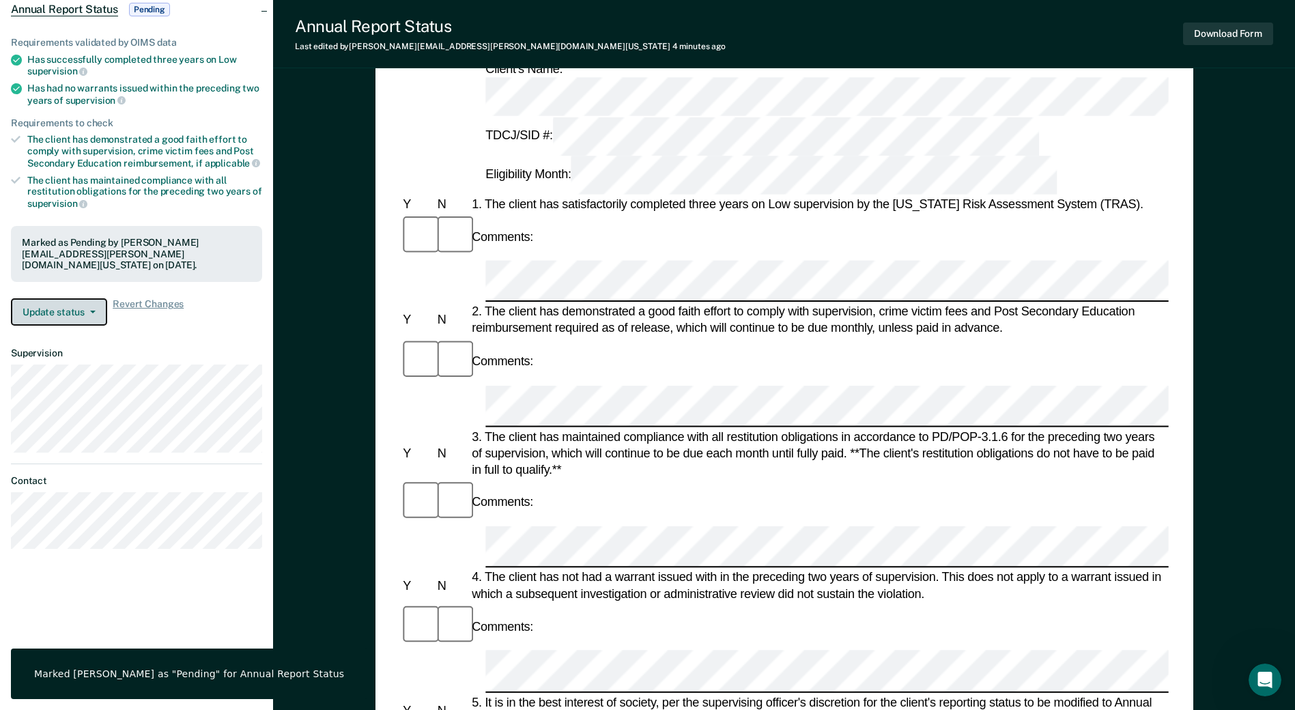
scroll to position [0, 0]
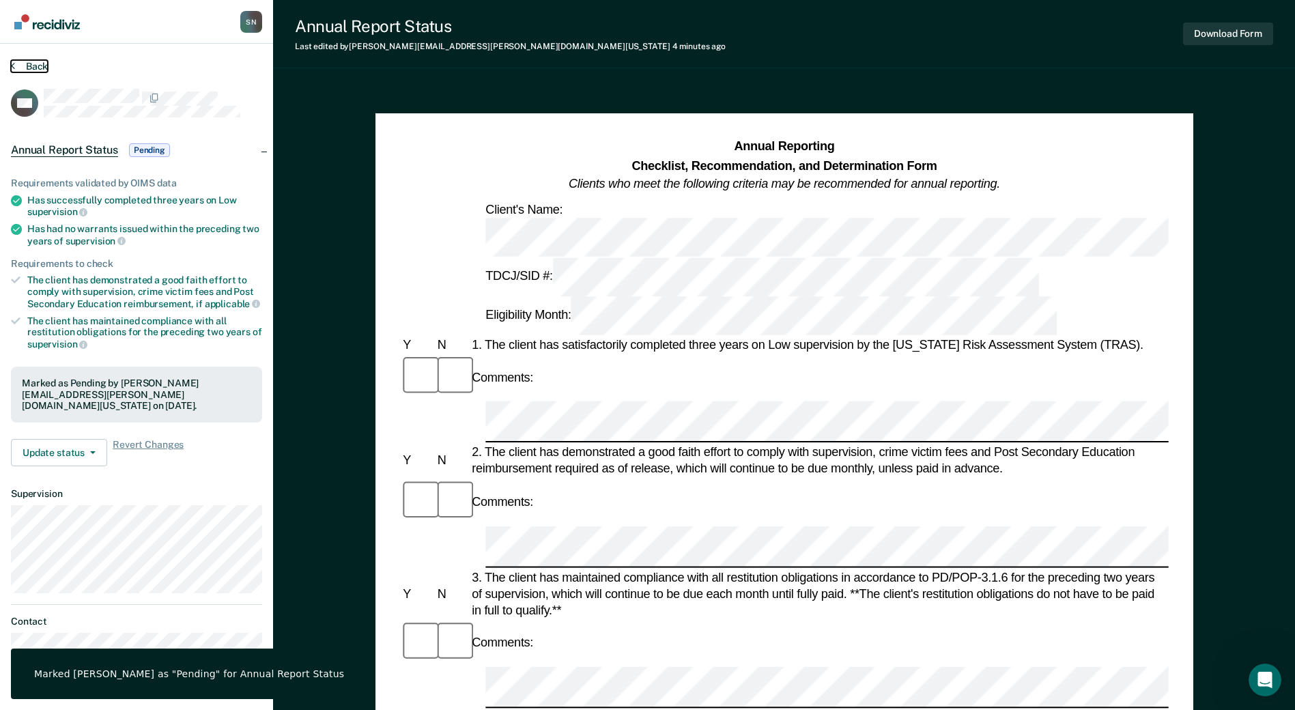
click at [29, 61] on button "Back" at bounding box center [29, 66] width 37 height 12
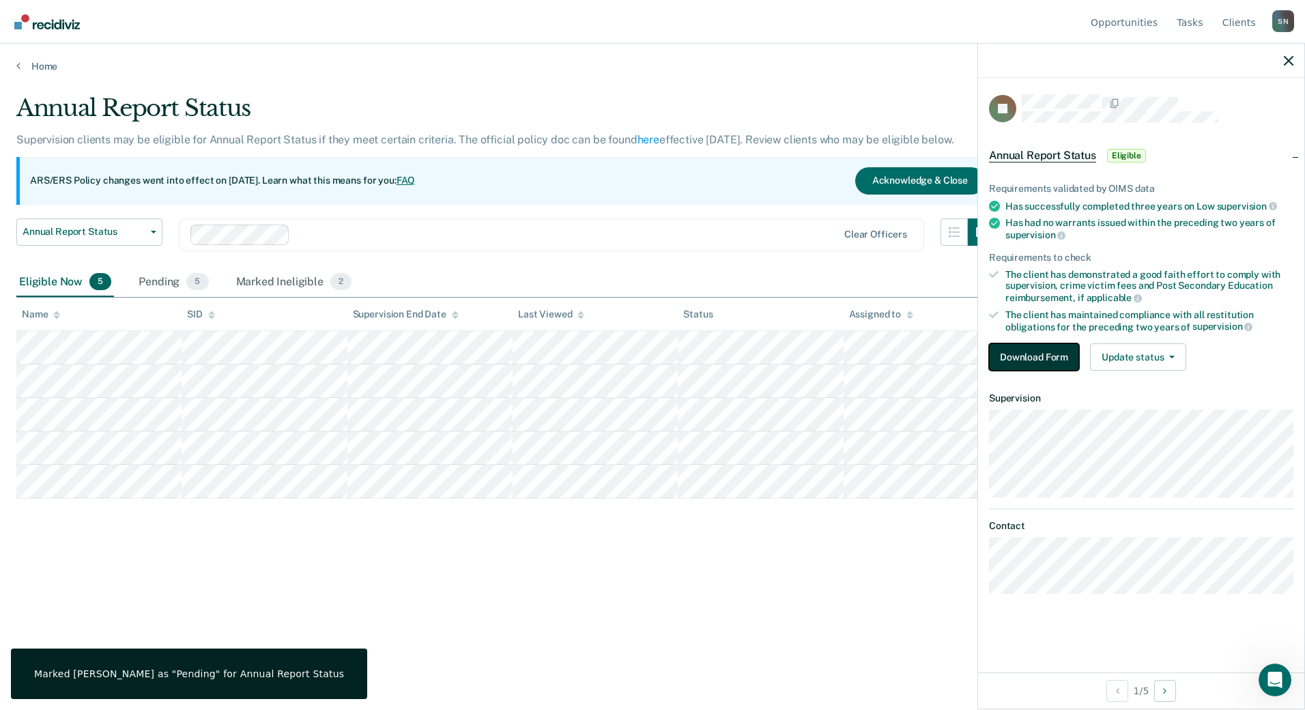
click at [1056, 363] on button "Download Form" at bounding box center [1034, 356] width 90 height 27
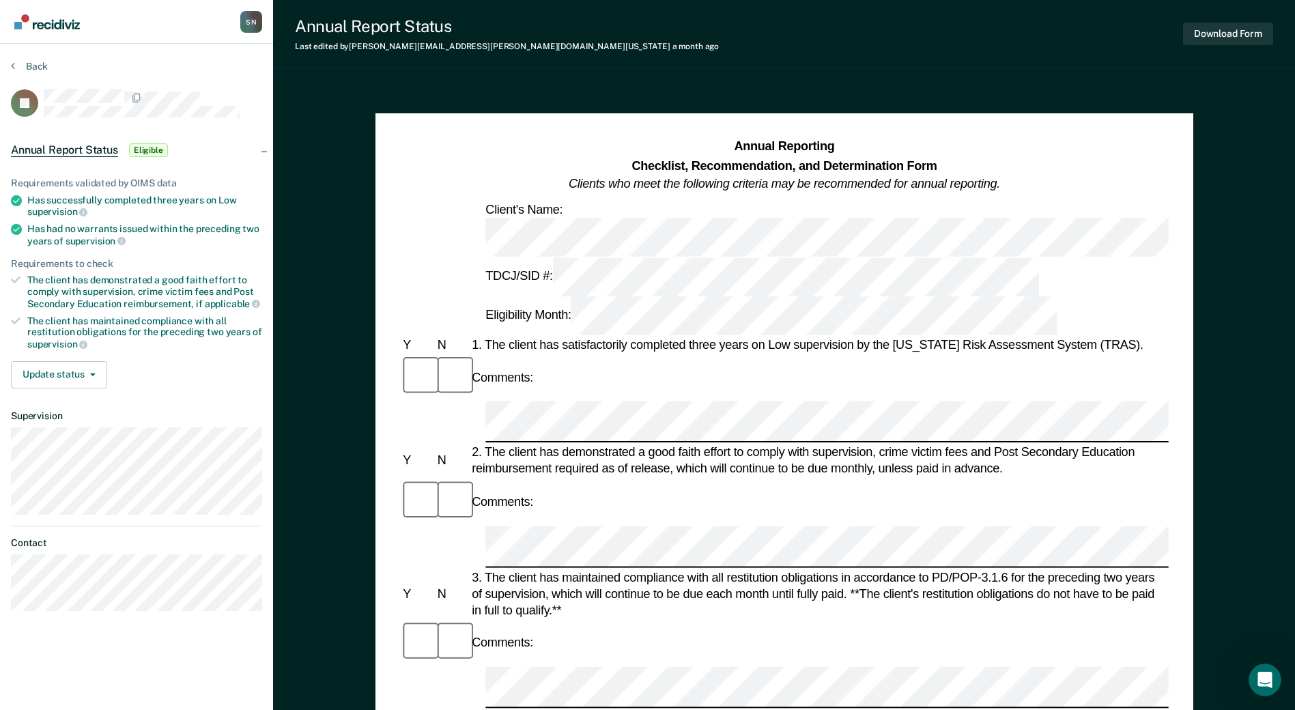
click at [833, 296] on div "Eligibility Month:" at bounding box center [771, 315] width 577 height 39
click at [90, 369] on button "Update status" at bounding box center [59, 374] width 96 height 27
click at [65, 424] on button "Mark Ineligible" at bounding box center [77, 429] width 132 height 22
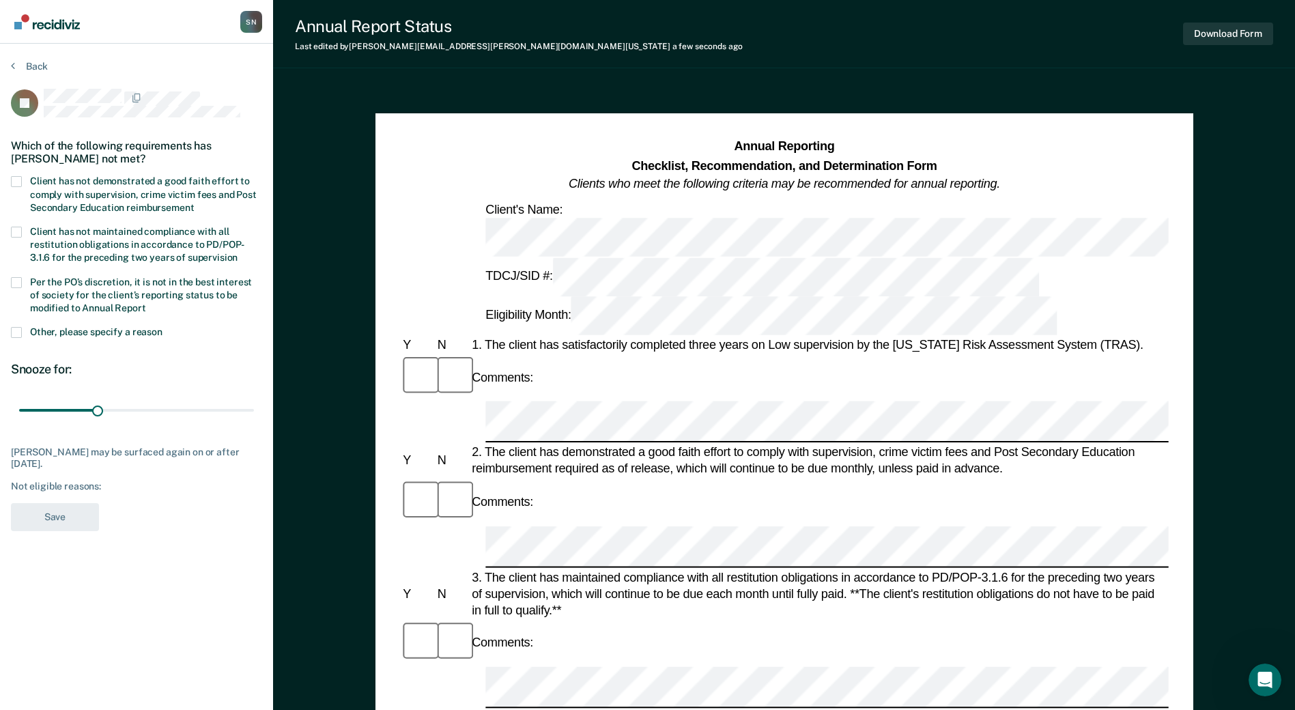
click at [18, 184] on span at bounding box center [16, 181] width 11 height 11
click at [194, 203] on input "Client has not demonstrated a good faith effort to comply with supervision, cri…" at bounding box center [194, 203] width 0 height 0
click at [1210, 31] on button "Download Form" at bounding box center [1228, 34] width 90 height 23
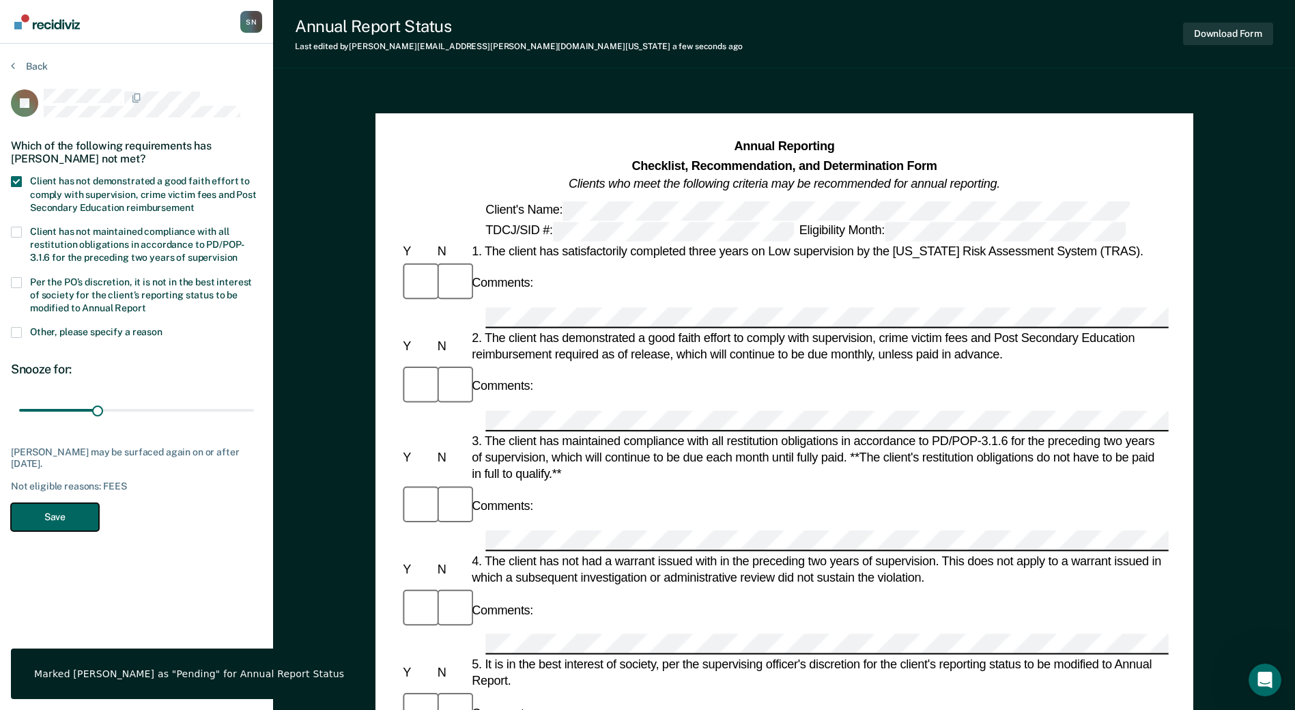
click at [76, 511] on button "Save" at bounding box center [55, 517] width 88 height 28
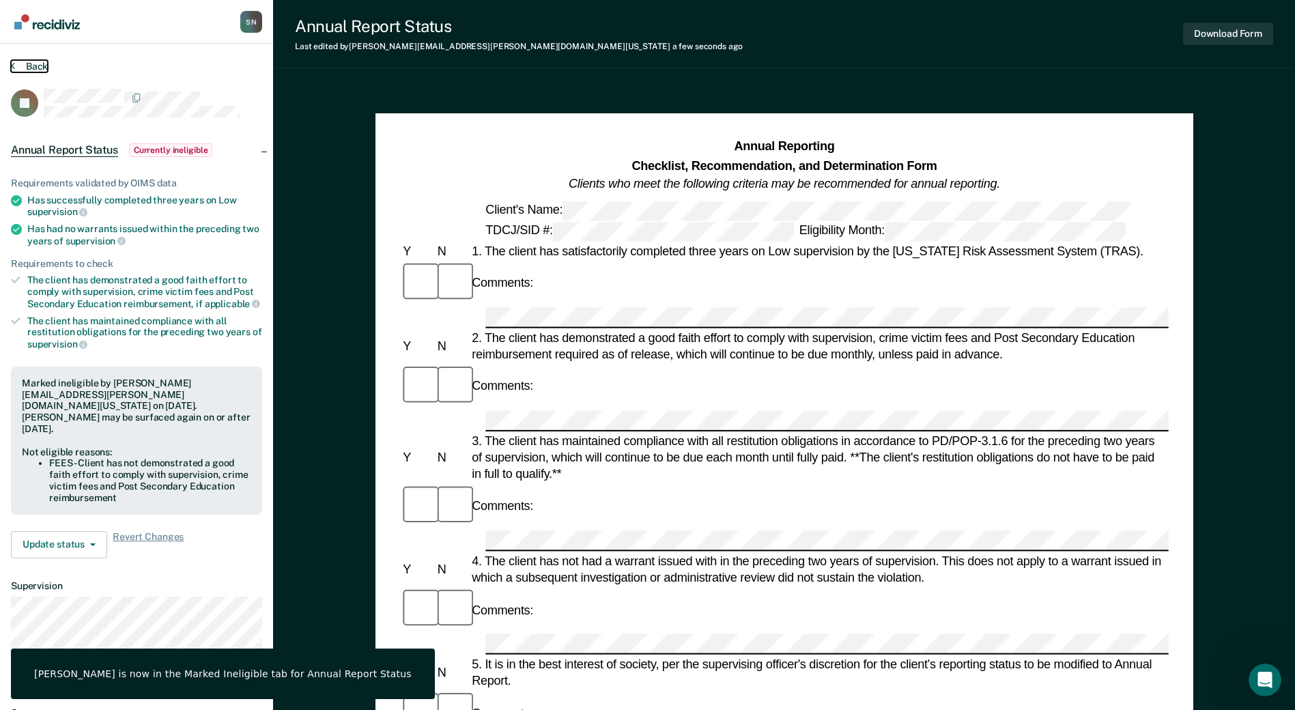
click at [18, 69] on button "Back" at bounding box center [29, 66] width 37 height 12
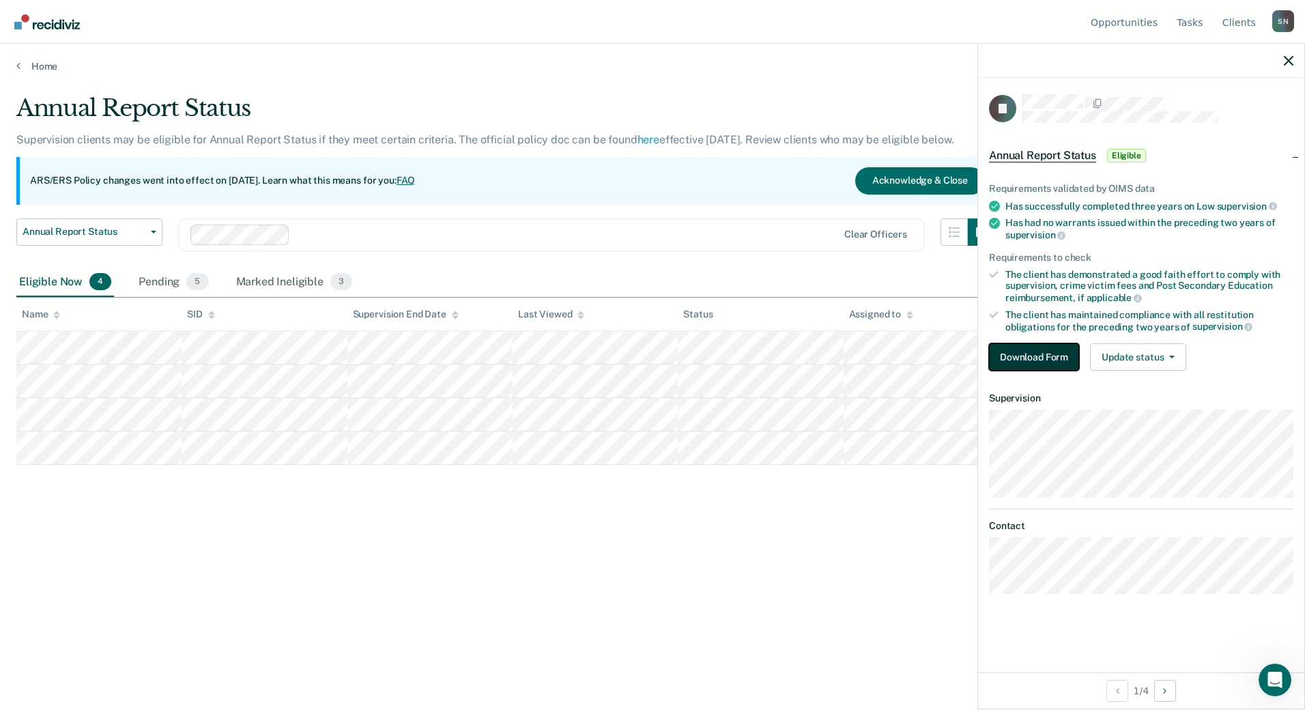
click at [1051, 353] on button "Download Form" at bounding box center [1034, 356] width 90 height 27
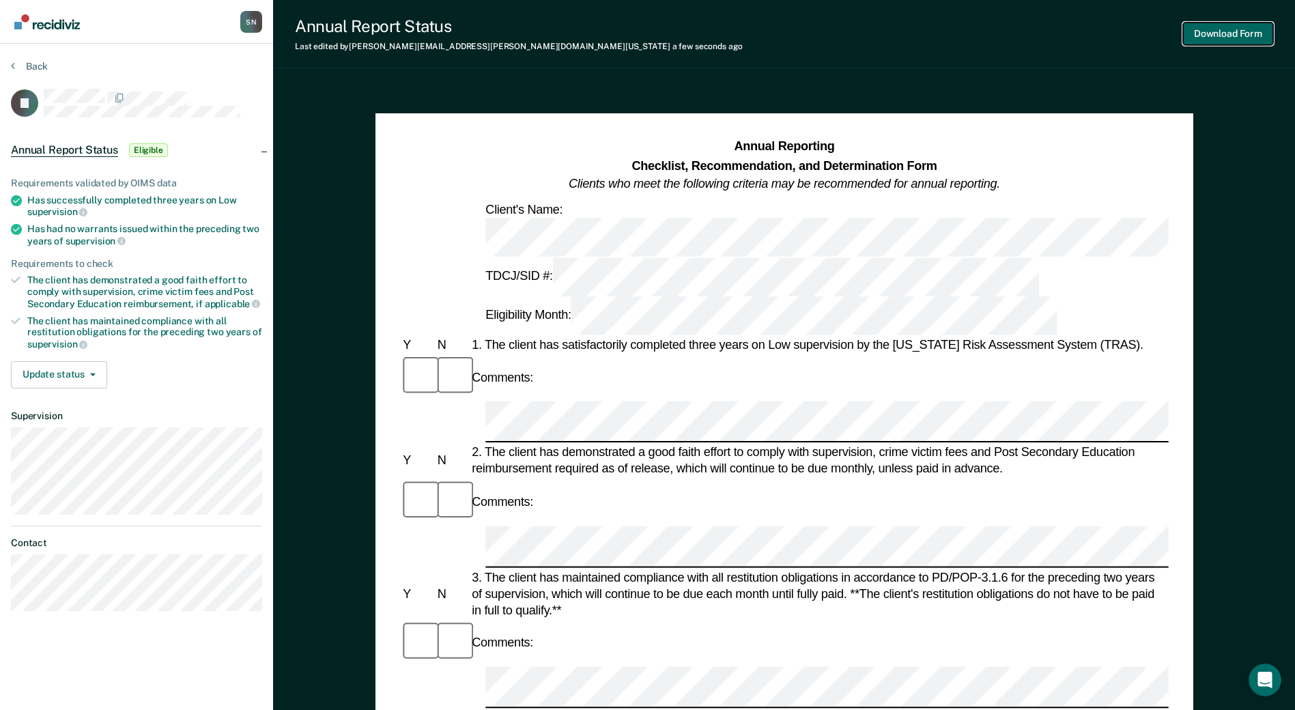
click at [1213, 30] on button "Download Form" at bounding box center [1228, 34] width 90 height 23
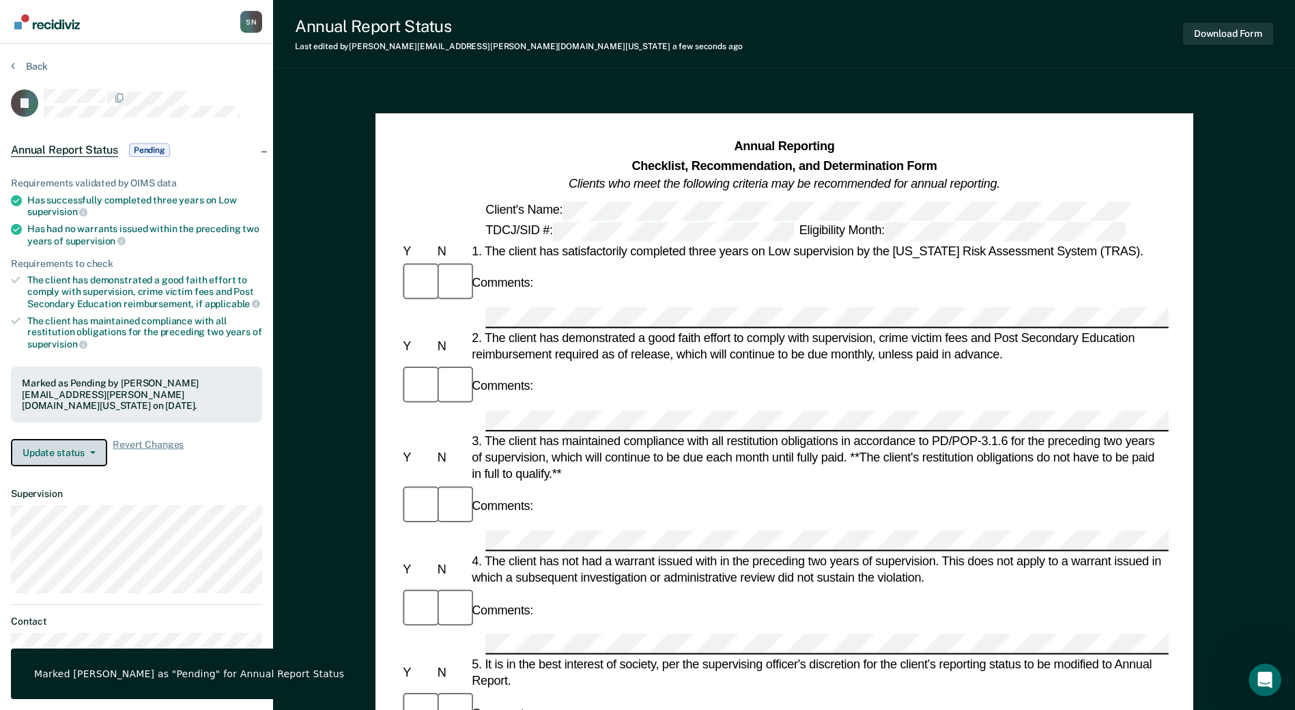
click at [82, 445] on button "Update status" at bounding box center [59, 452] width 96 height 27
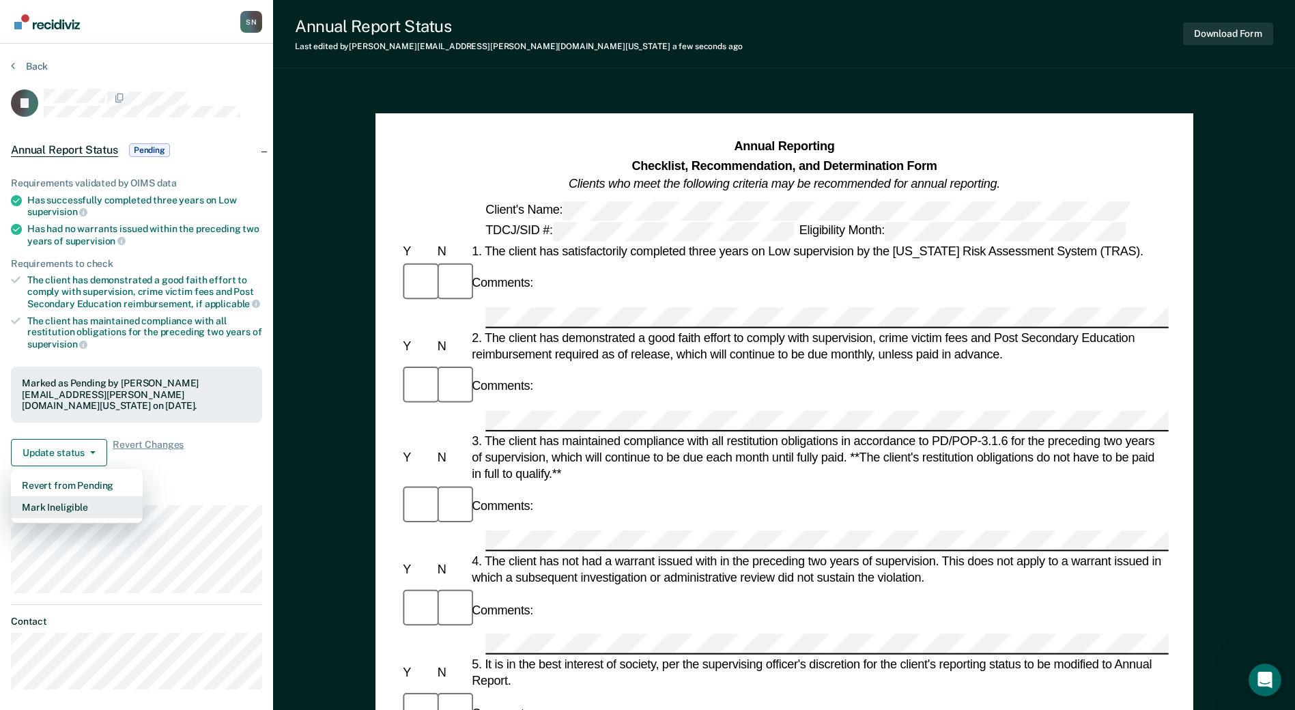
click at [74, 496] on button "Mark Ineligible" at bounding box center [77, 507] width 132 height 22
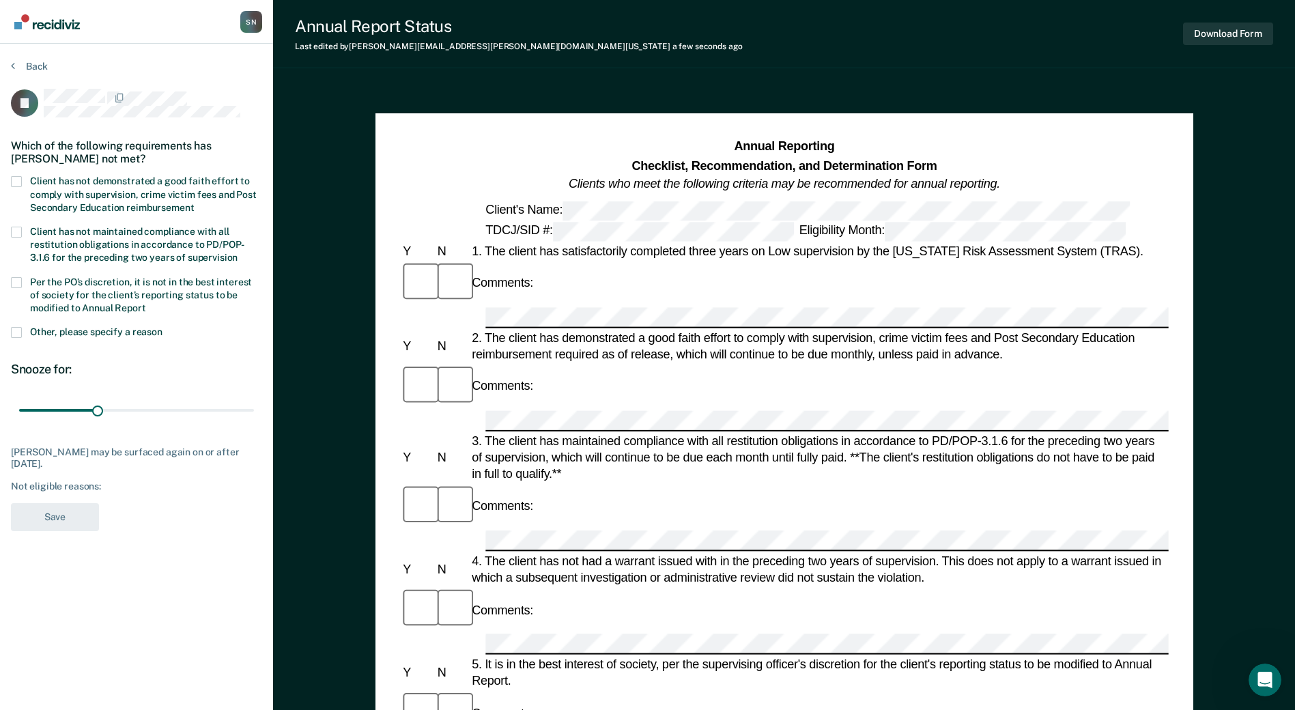
click at [11, 180] on span at bounding box center [16, 181] width 11 height 11
click at [194, 203] on input "Client has not demonstrated a good faith effort to comply with supervision, cri…" at bounding box center [194, 203] width 0 height 0
click at [59, 518] on button "Save" at bounding box center [55, 517] width 88 height 28
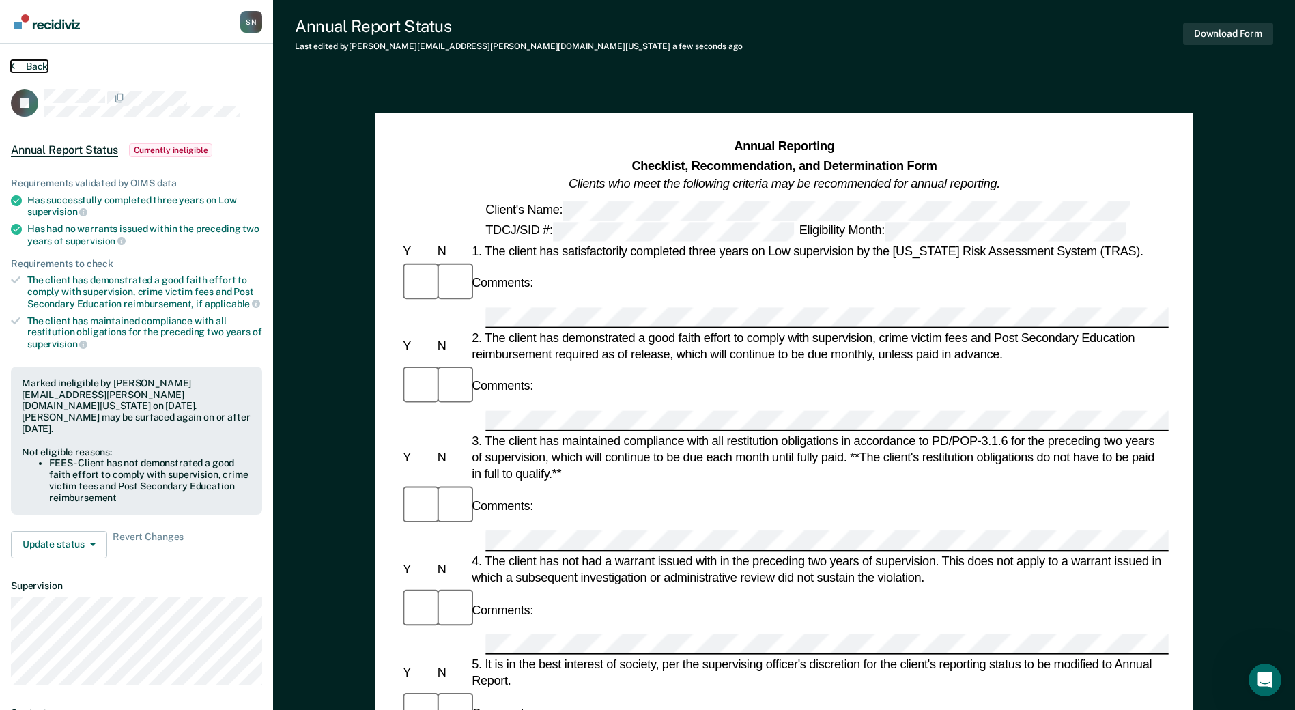
click at [20, 67] on button "Back" at bounding box center [29, 66] width 37 height 12
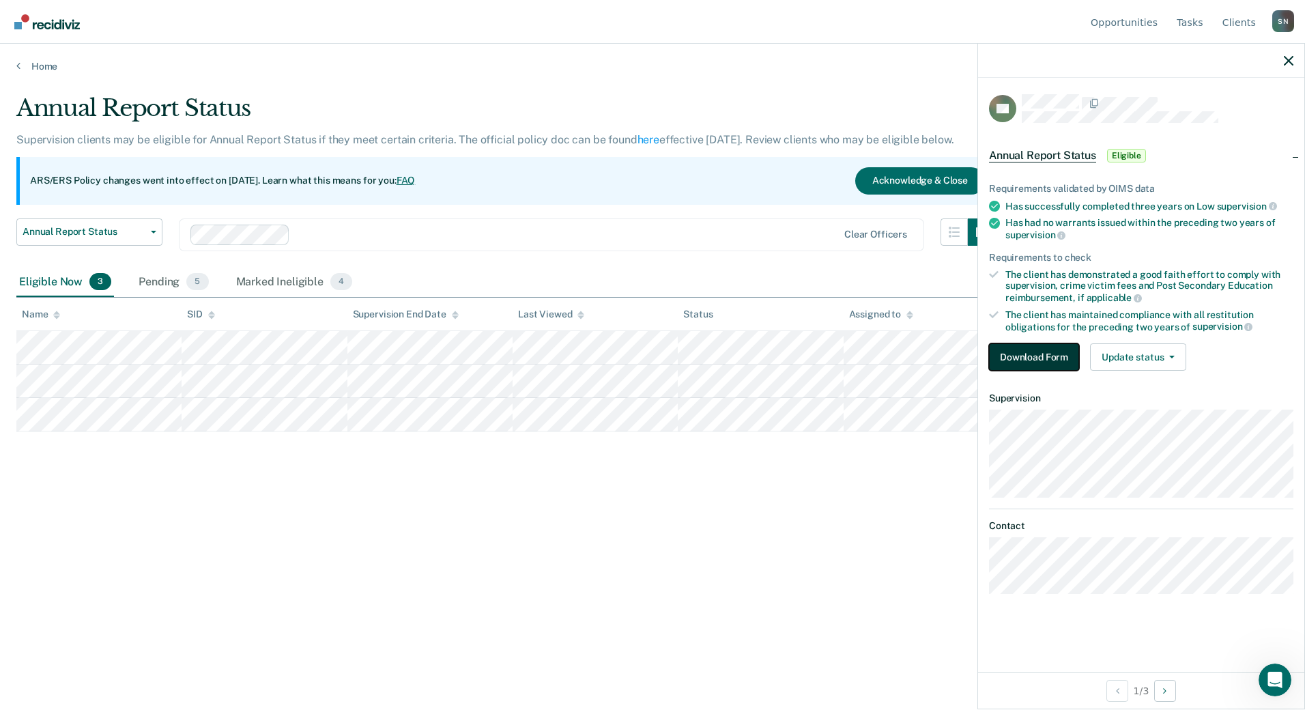
click at [1042, 352] on button "Download Form" at bounding box center [1034, 356] width 90 height 27
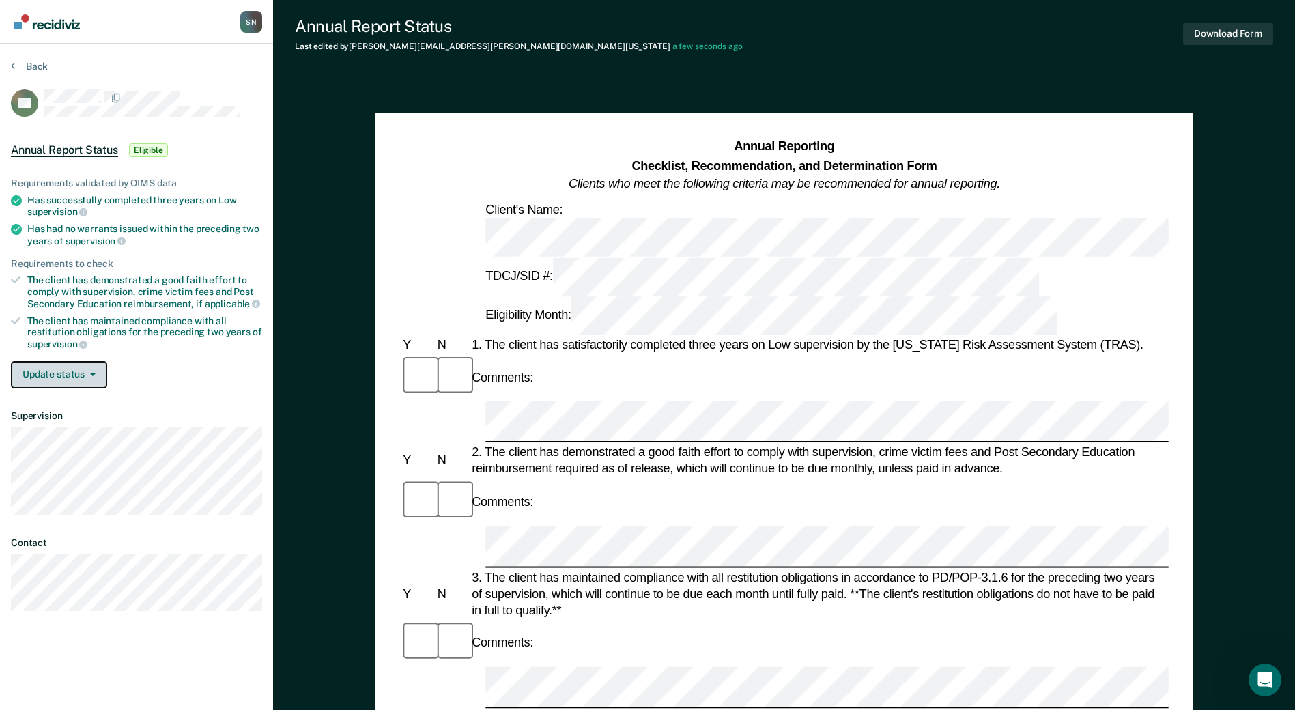
click at [63, 378] on button "Update status" at bounding box center [59, 374] width 96 height 27
click at [1197, 33] on button "Download Form" at bounding box center [1228, 34] width 90 height 23
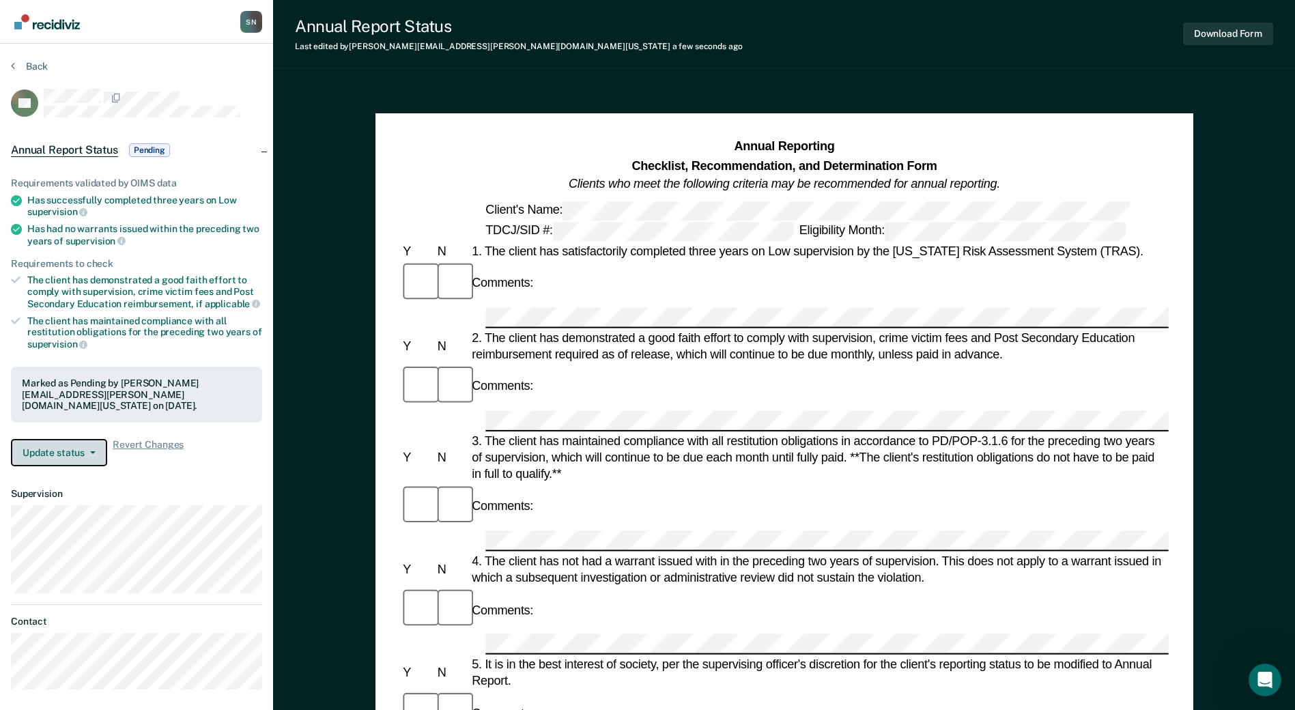
click at [60, 439] on button "Update status" at bounding box center [59, 452] width 96 height 27
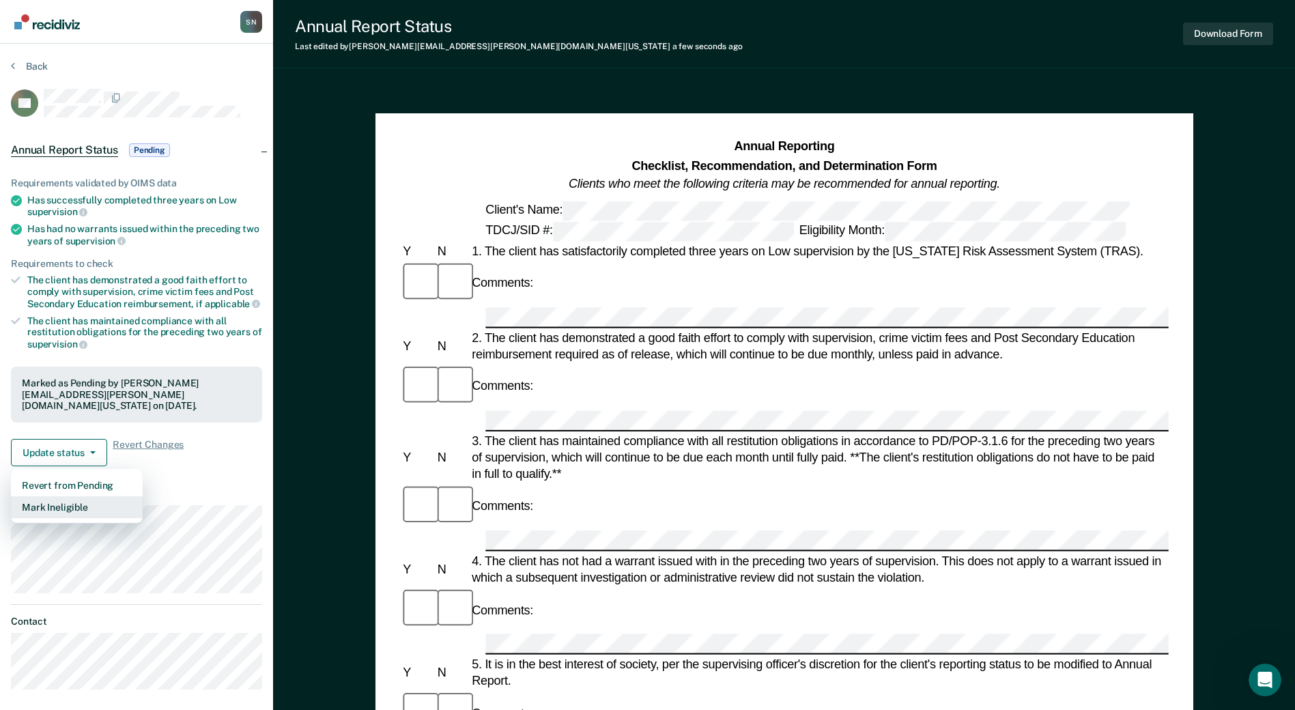
click at [63, 497] on button "Mark Ineligible" at bounding box center [77, 507] width 132 height 22
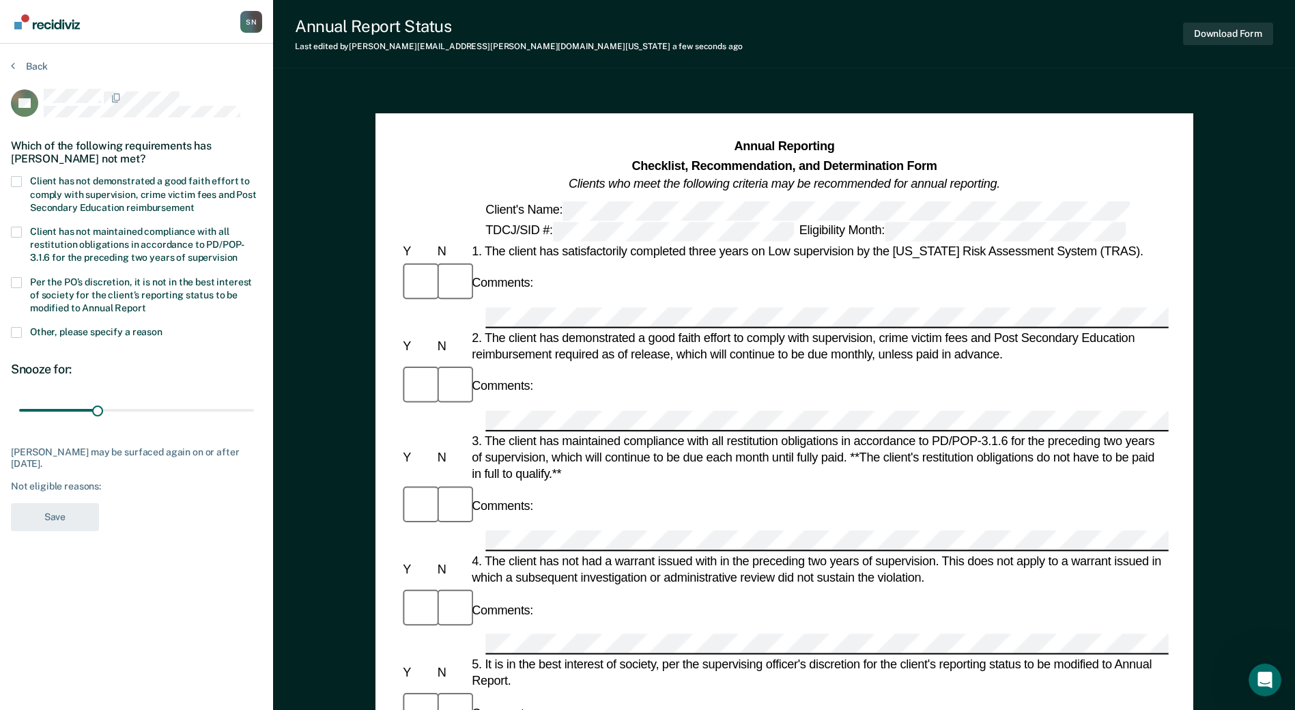
click at [24, 186] on label "Client has not demonstrated a good faith effort to comply with supervision, cri…" at bounding box center [136, 196] width 251 height 40
click at [194, 203] on input "Client has not demonstrated a good faith effort to comply with supervision, cri…" at bounding box center [194, 203] width 0 height 0
click at [44, 506] on button "Save" at bounding box center [55, 517] width 88 height 28
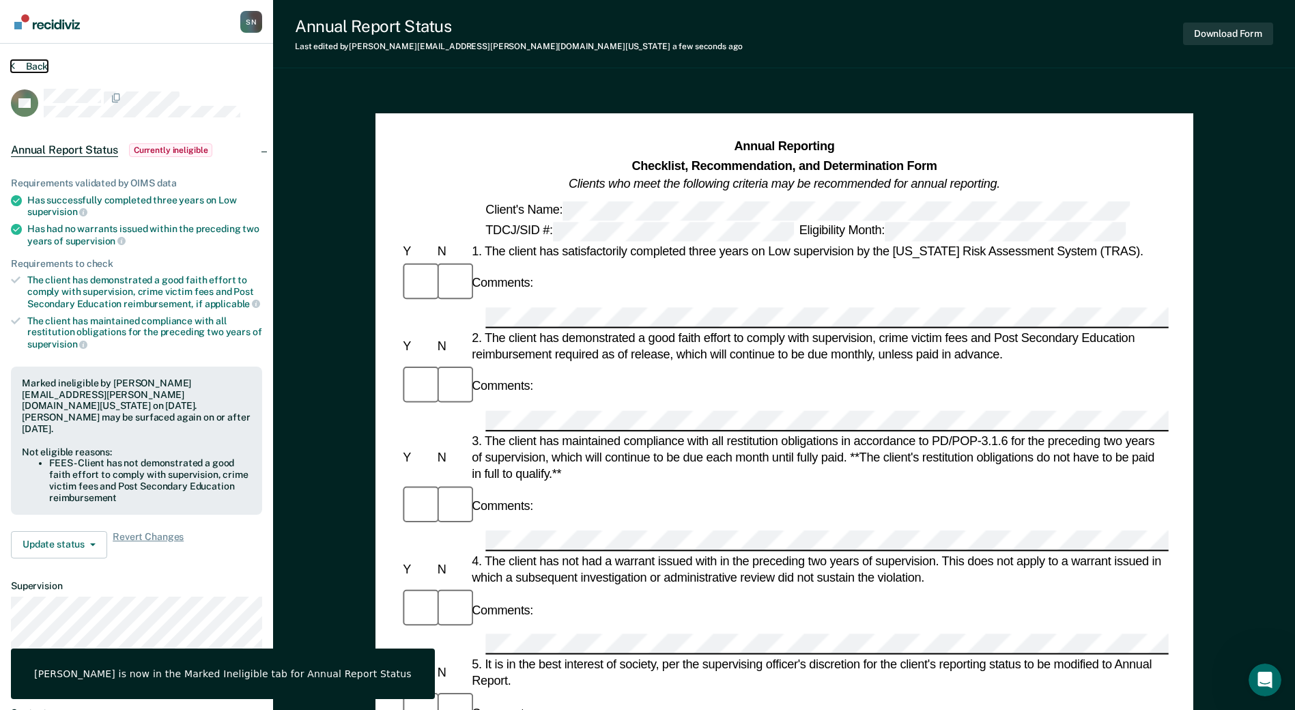
click at [12, 65] on icon at bounding box center [13, 65] width 4 height 11
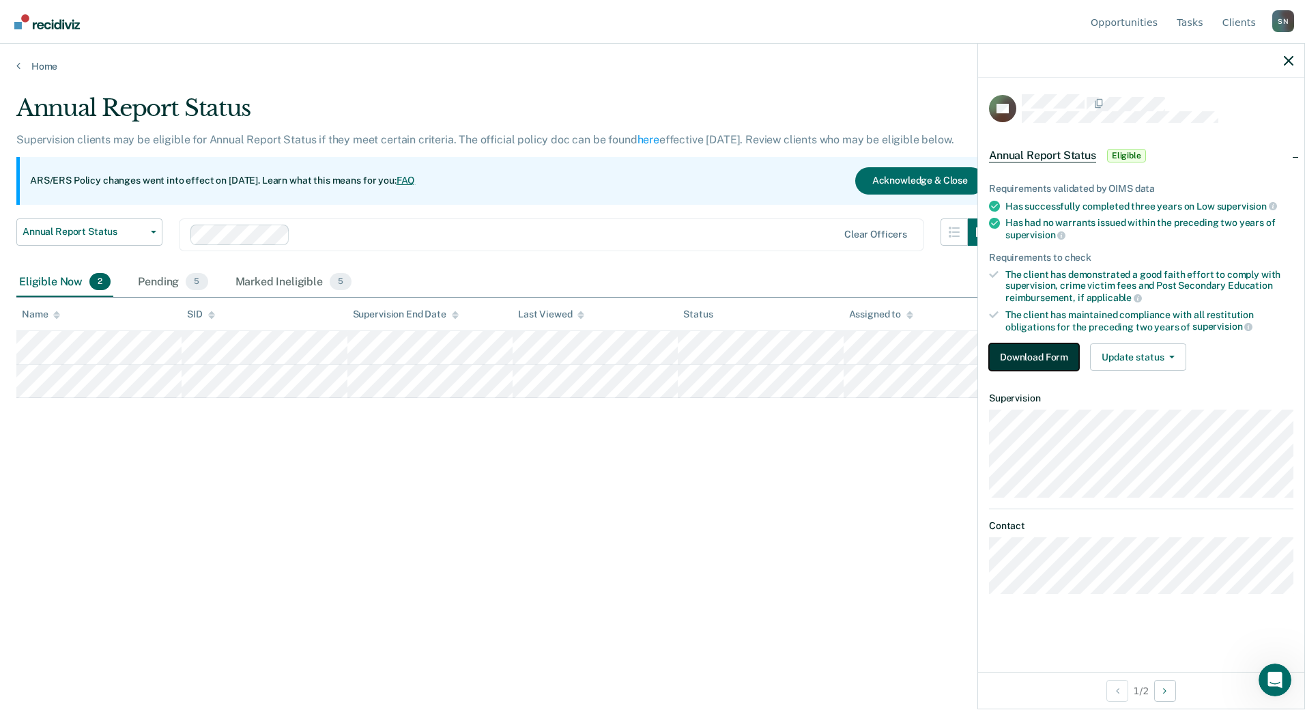
click at [1058, 356] on button "Download Form" at bounding box center [1034, 356] width 90 height 27
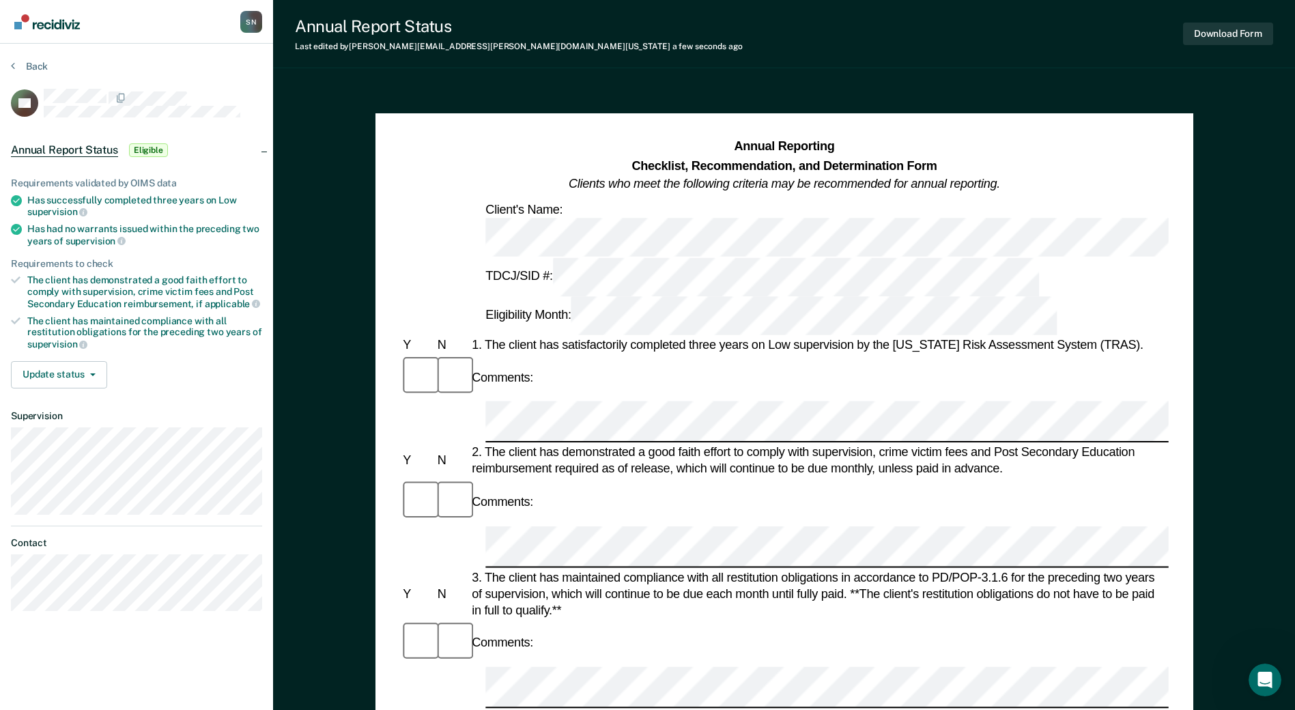
click at [474, 526] on div at bounding box center [784, 547] width 768 height 42
click at [39, 371] on button "Update status" at bounding box center [59, 374] width 96 height 27
click at [53, 403] on button "[PERSON_NAME]" at bounding box center [77, 408] width 132 height 22
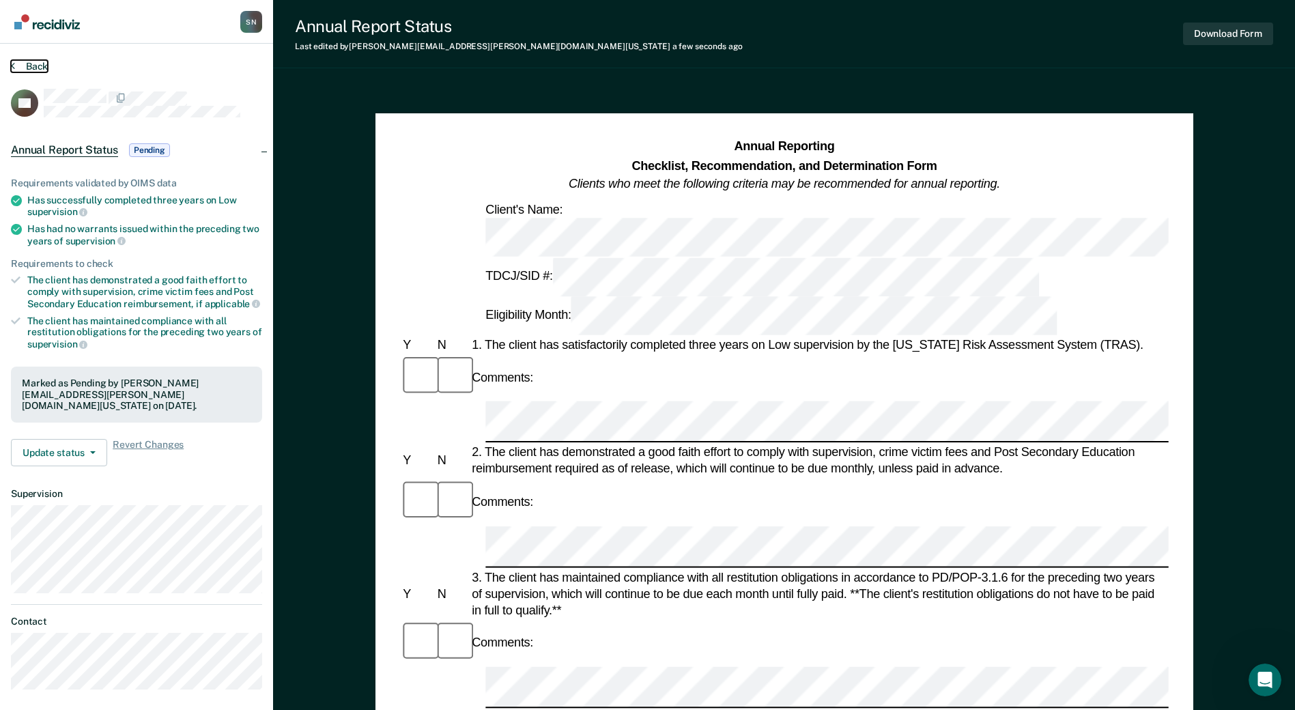
click at [32, 69] on button "Back" at bounding box center [29, 66] width 37 height 12
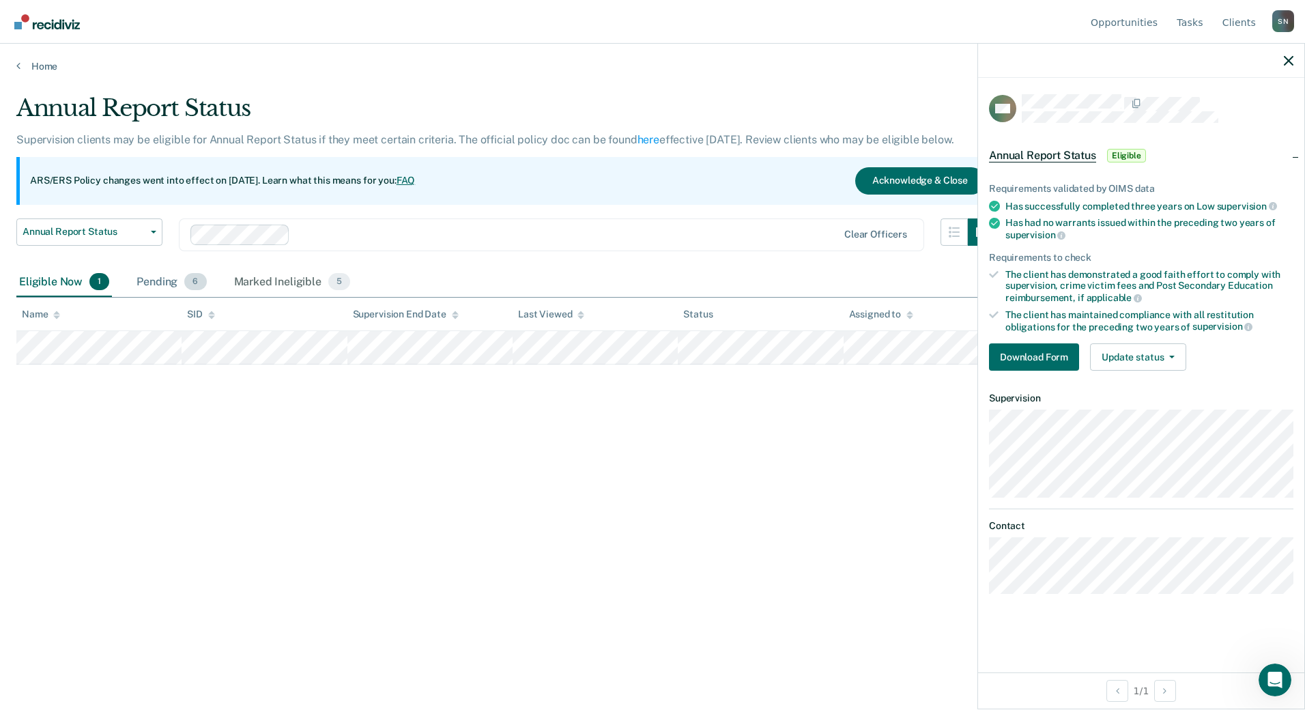
click at [182, 281] on div "Pending 6" at bounding box center [171, 283] width 75 height 30
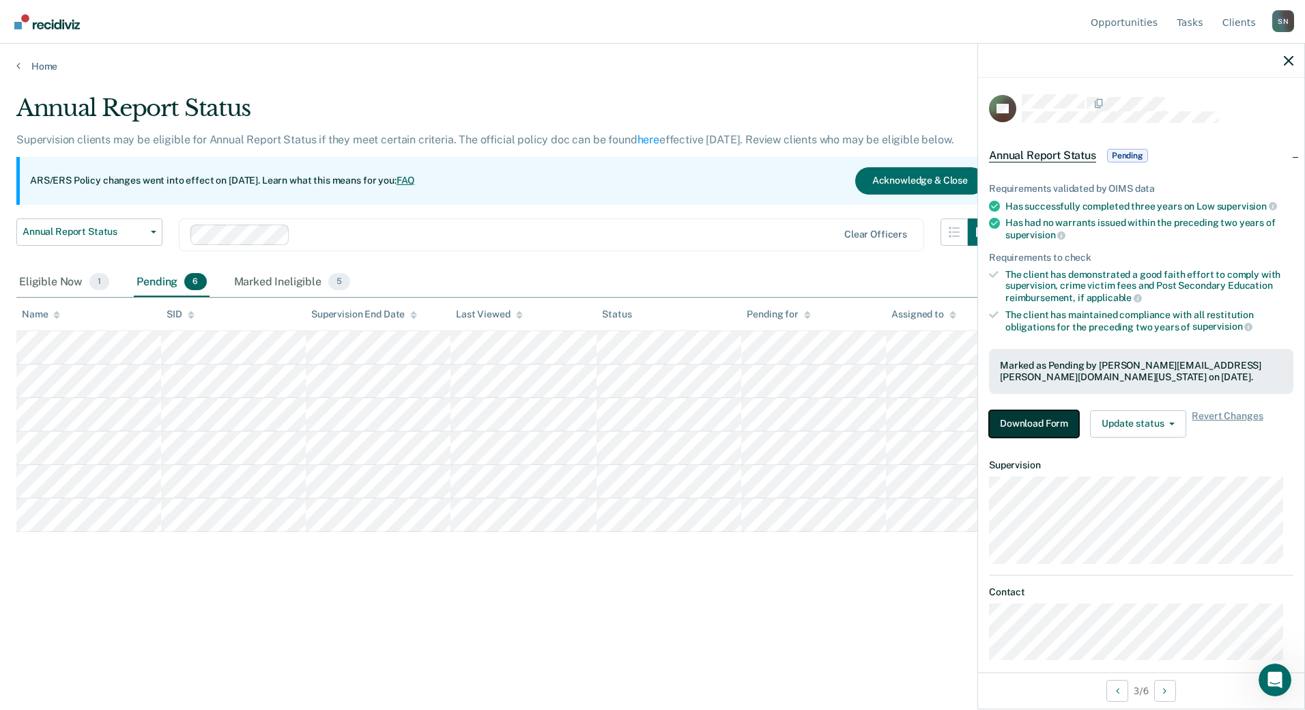
click at [1036, 425] on button "Download Form" at bounding box center [1034, 423] width 90 height 27
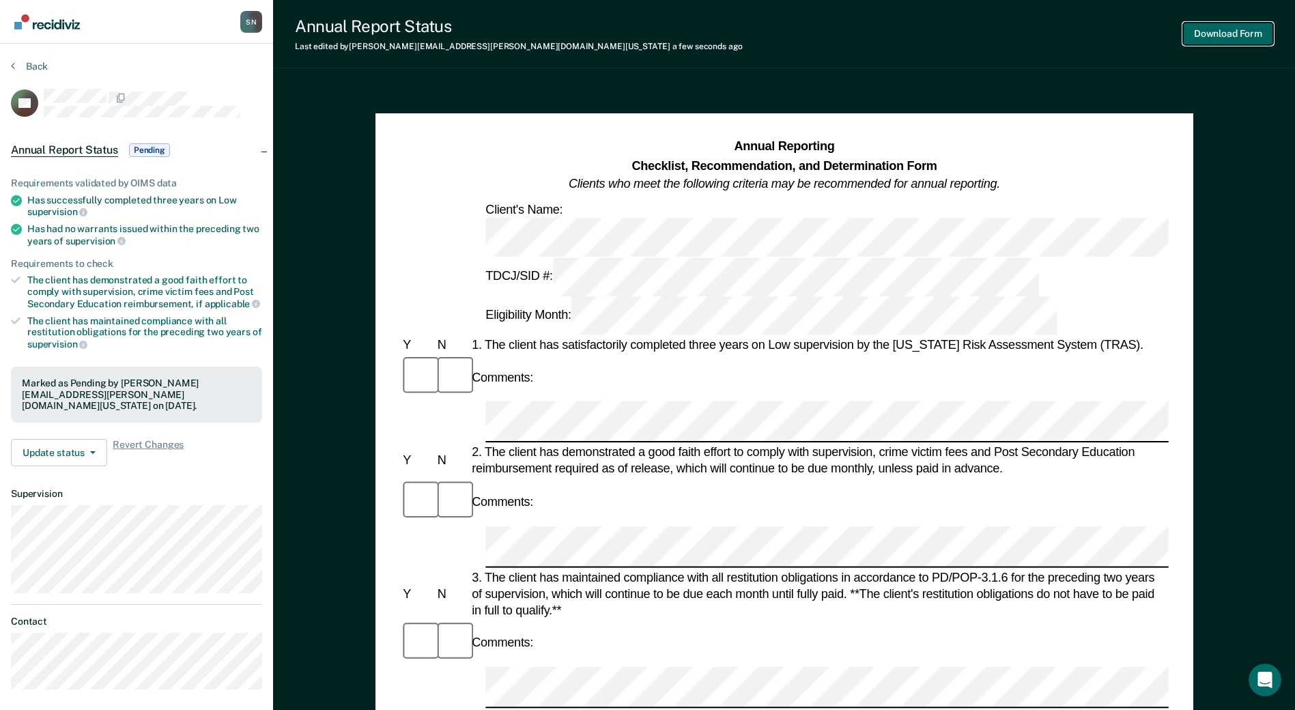
click at [1232, 29] on button "Download Form" at bounding box center [1228, 34] width 90 height 23
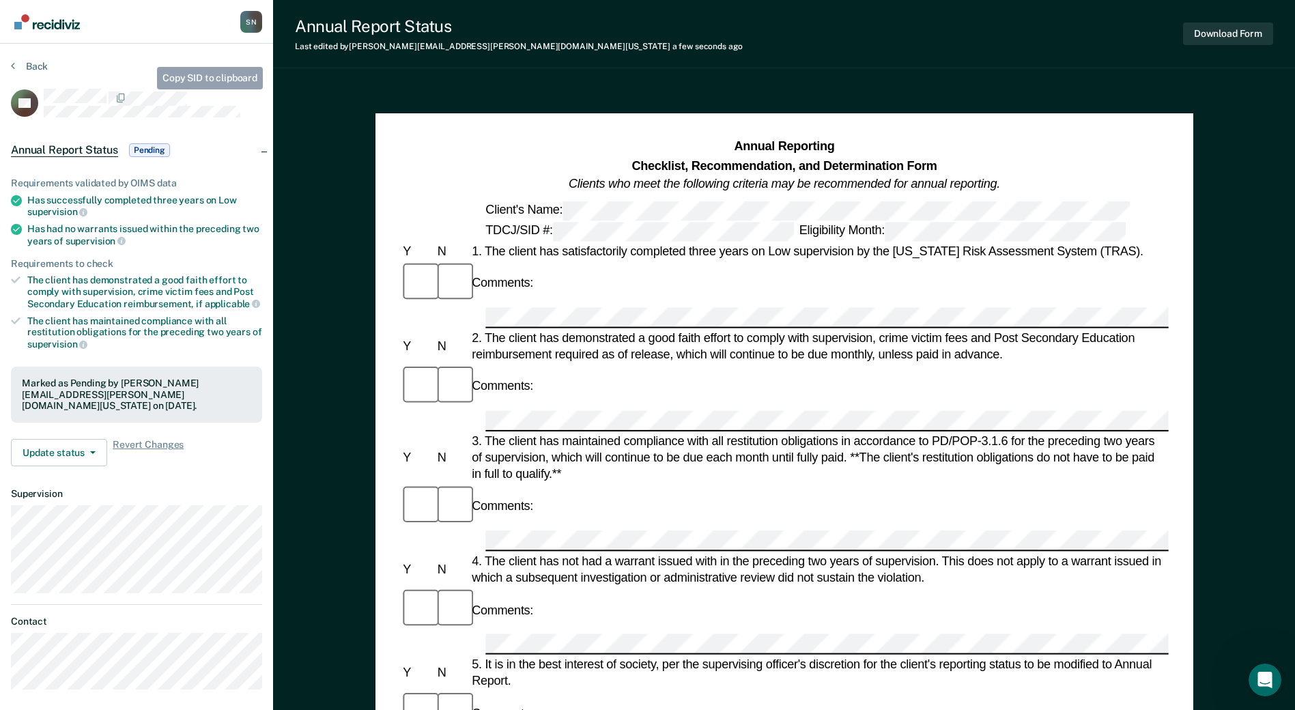
click at [147, 89] on div "GL" at bounding box center [136, 103] width 251 height 29
click at [85, 451] on span "button" at bounding box center [90, 452] width 11 height 3
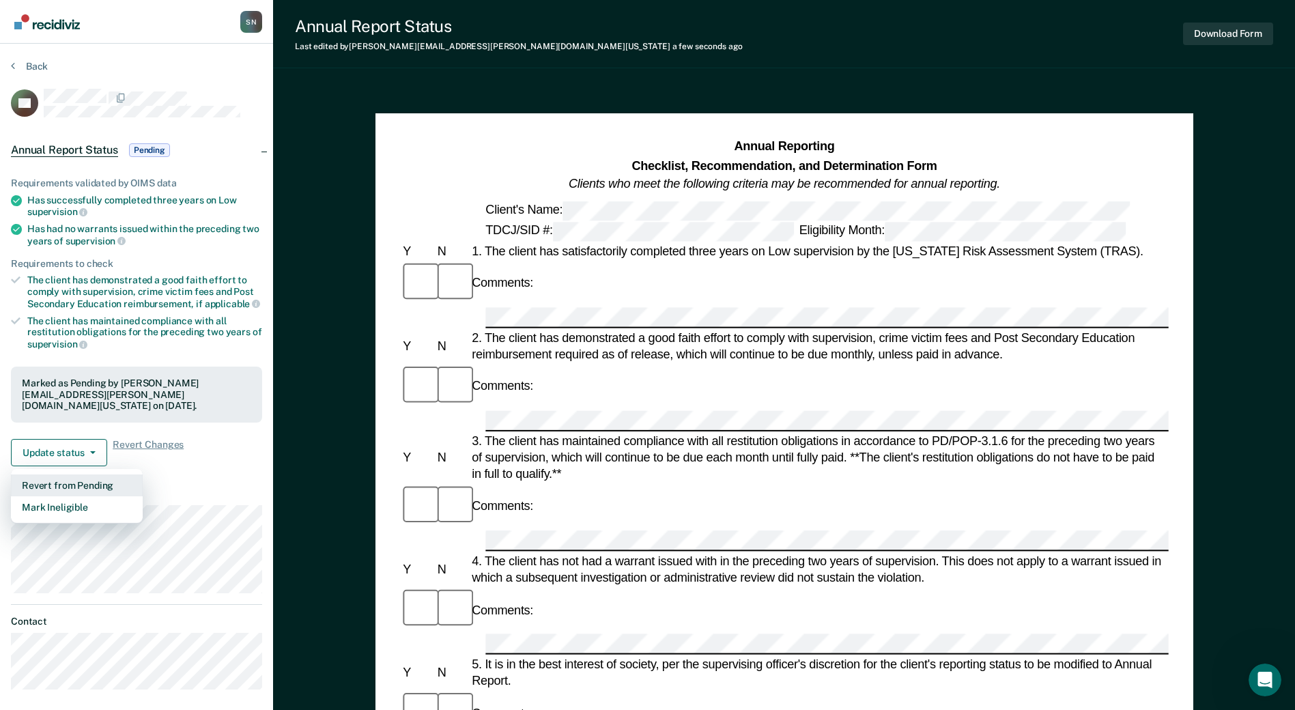
click at [74, 475] on button "Revert from Pending" at bounding box center [77, 485] width 132 height 22
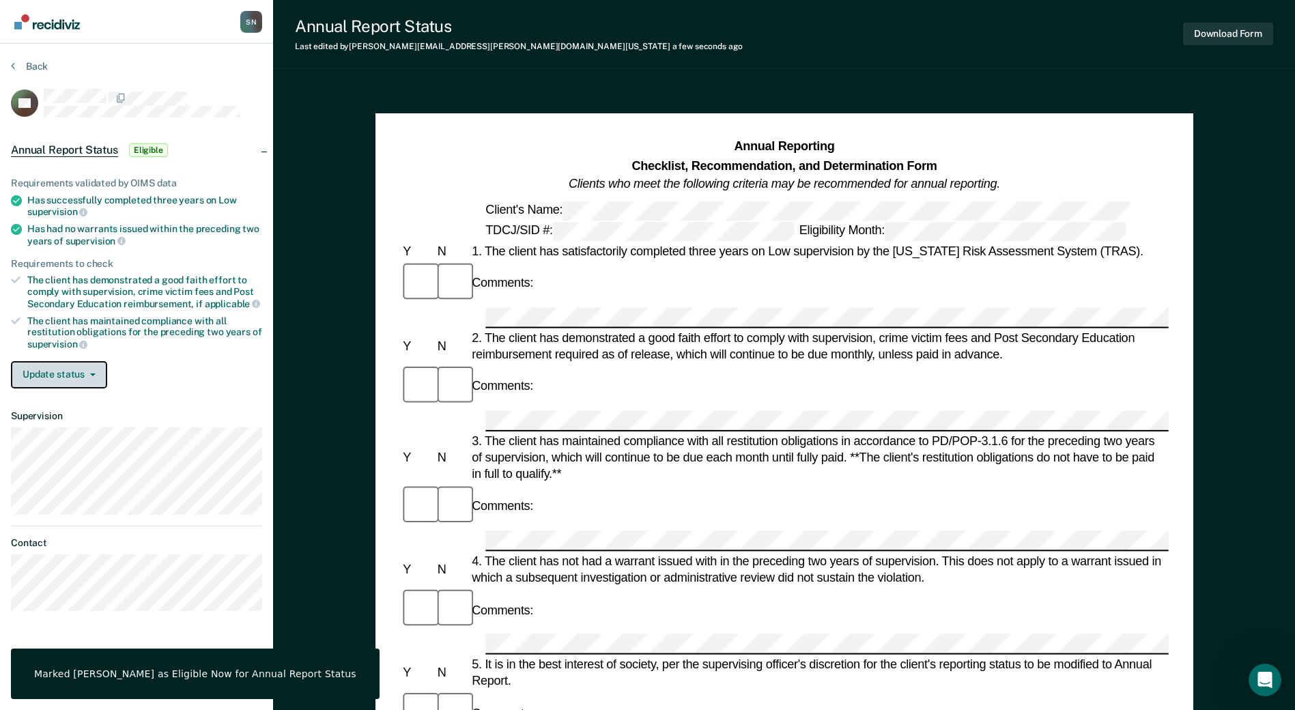
click at [74, 374] on button "Update status" at bounding box center [59, 374] width 96 height 27
click at [64, 410] on button "[PERSON_NAME]" at bounding box center [77, 408] width 132 height 22
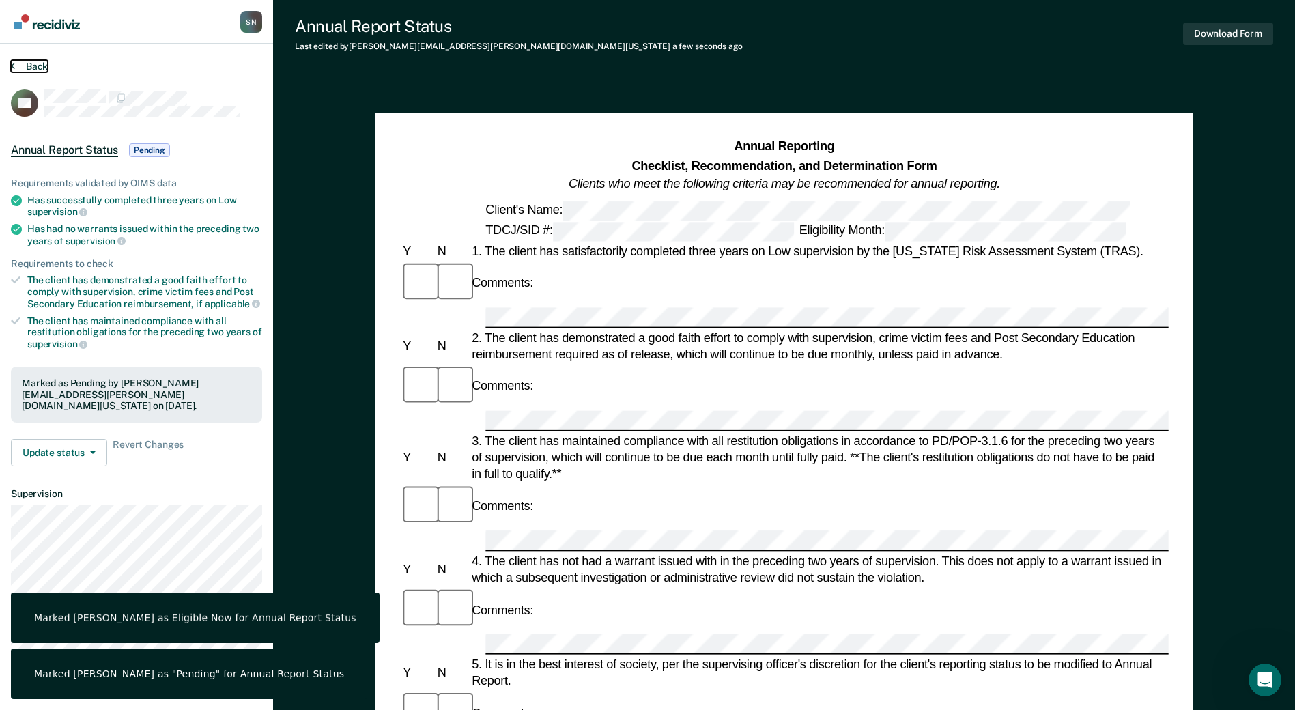
click at [18, 66] on button "Back" at bounding box center [29, 66] width 37 height 12
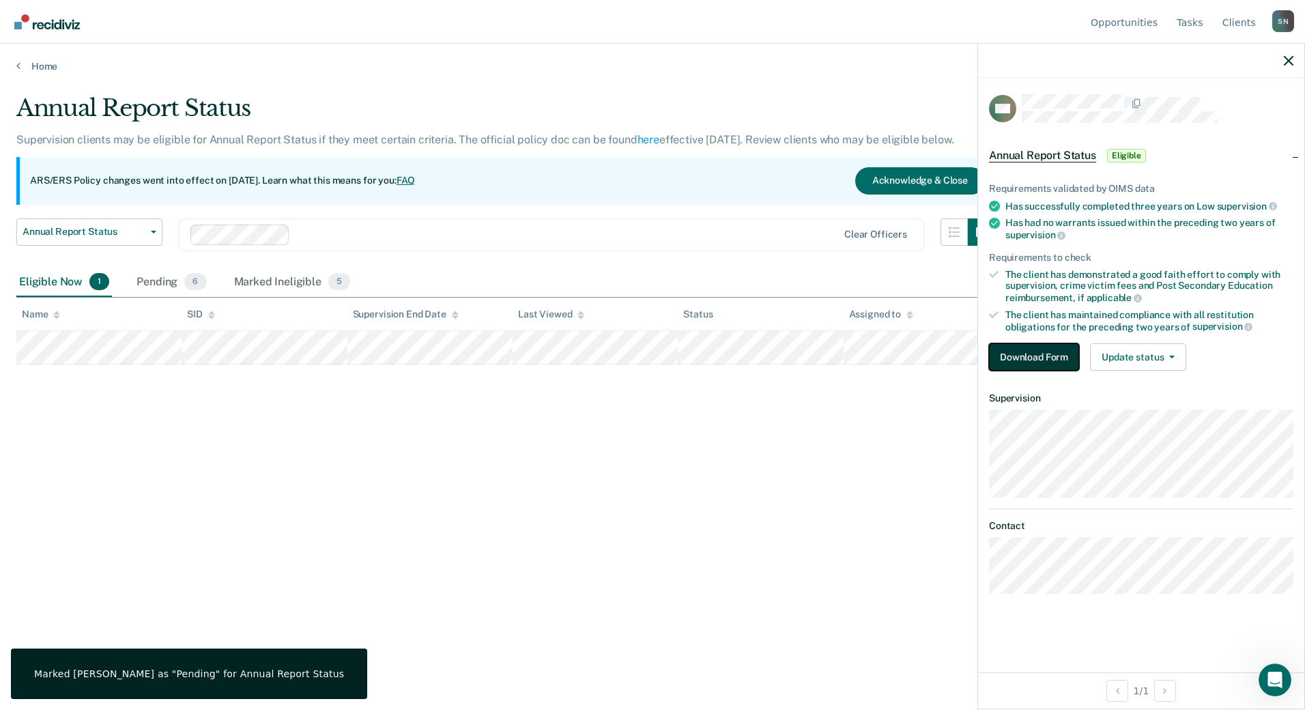
click at [1016, 356] on button "Download Form" at bounding box center [1034, 356] width 90 height 27
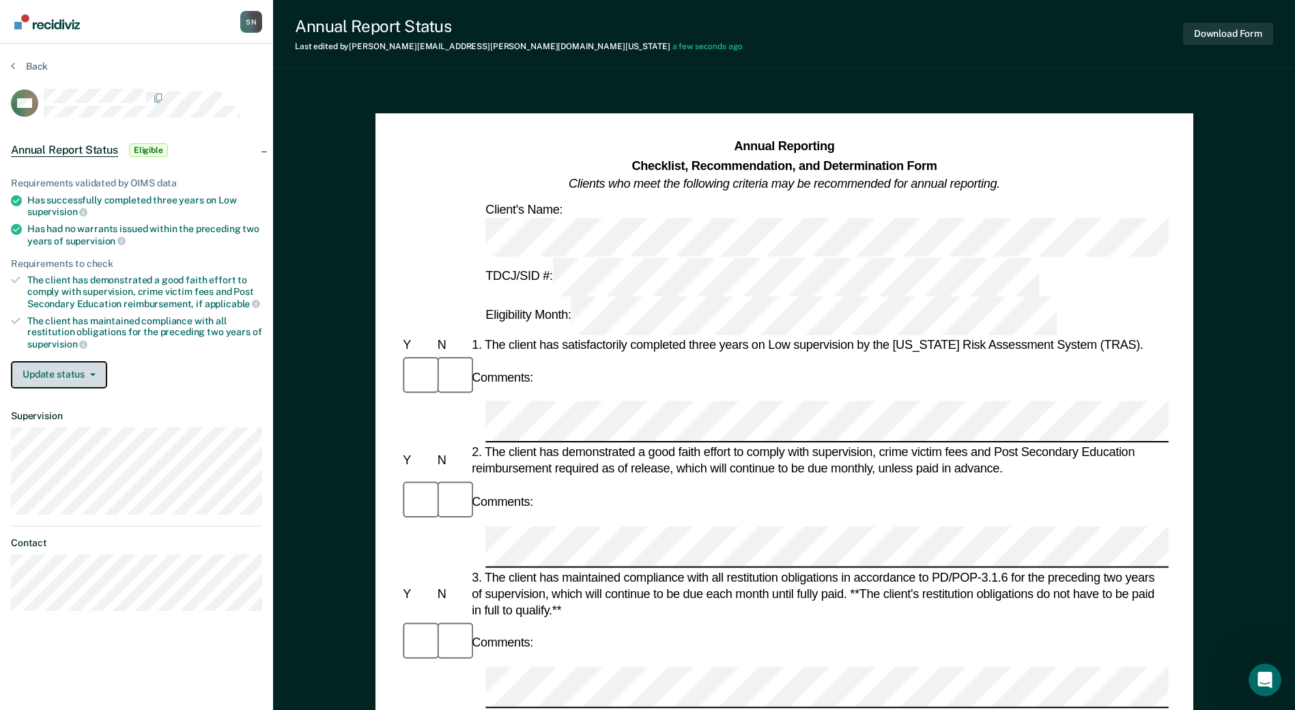
click at [72, 380] on button "Update status" at bounding box center [59, 374] width 96 height 27
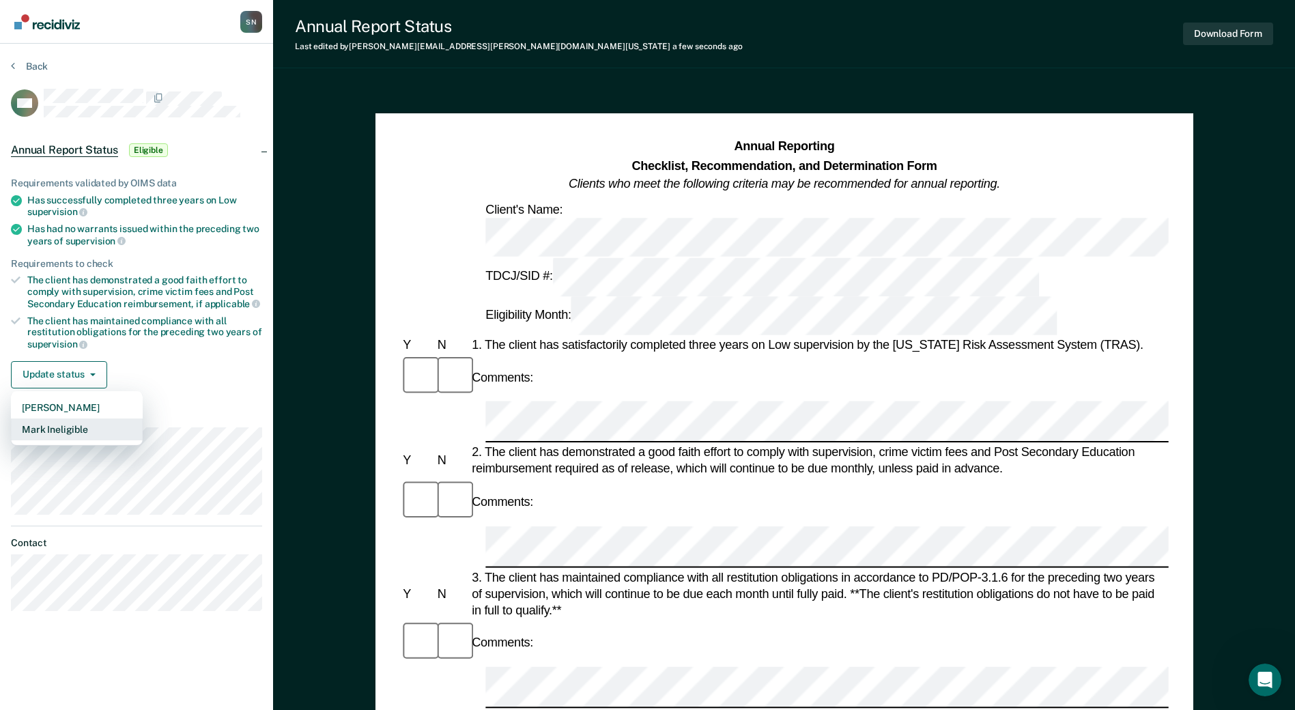
click at [59, 427] on button "Mark Ineligible" at bounding box center [77, 429] width 132 height 22
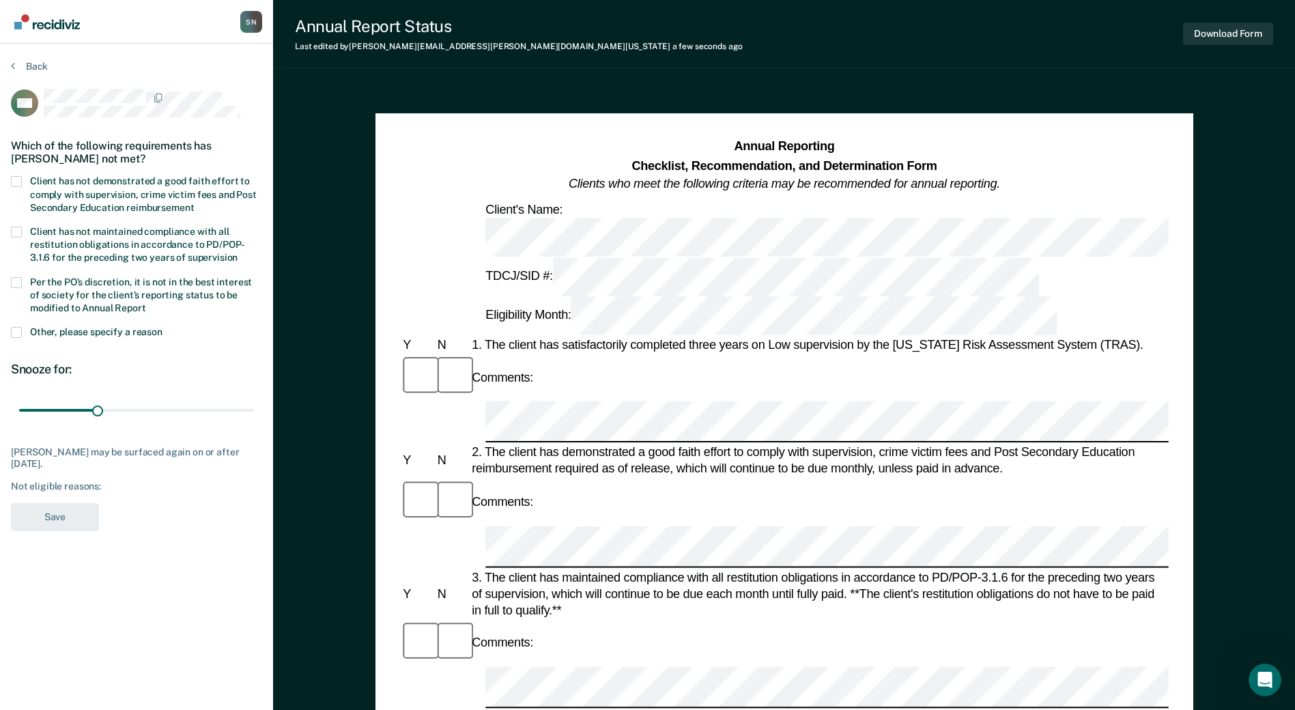
click at [13, 182] on span at bounding box center [16, 181] width 11 height 11
click at [194, 203] on input "Client has not demonstrated a good faith effort to comply with supervision, cri…" at bounding box center [194, 203] width 0 height 0
click at [40, 515] on button "Save" at bounding box center [55, 517] width 88 height 28
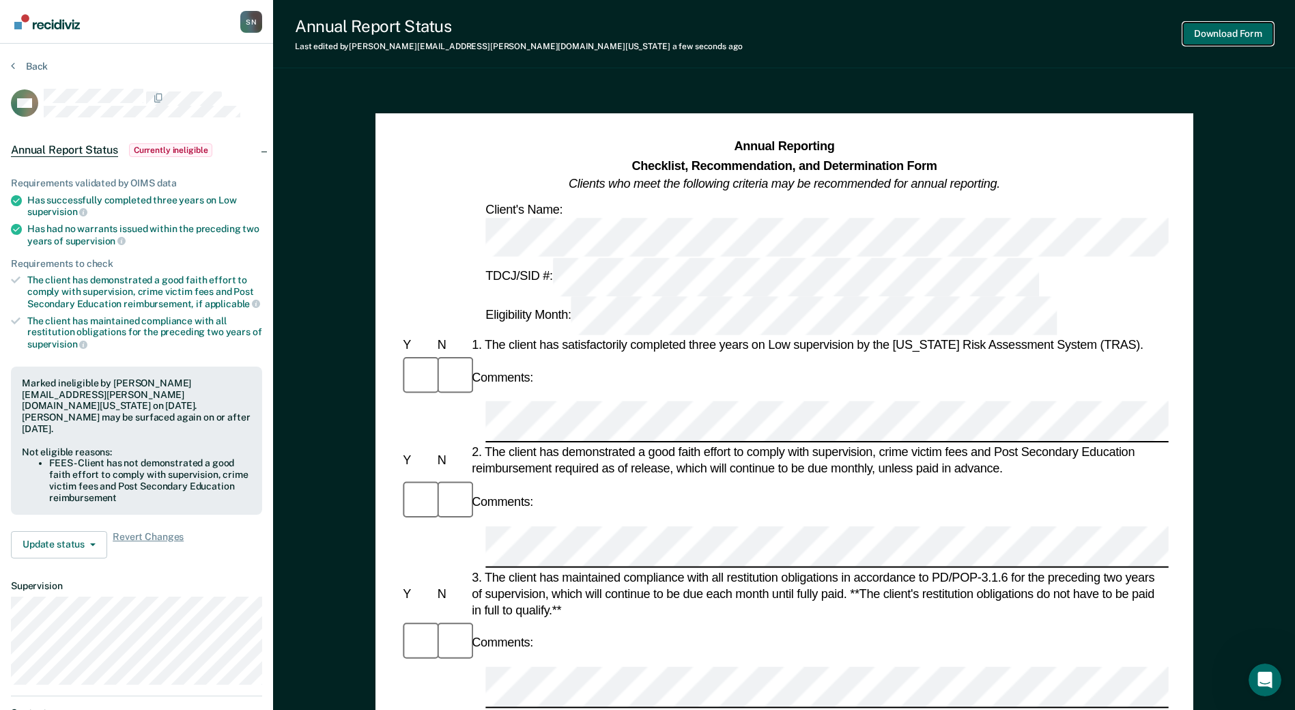
click at [1225, 42] on button "Download Form" at bounding box center [1228, 34] width 90 height 23
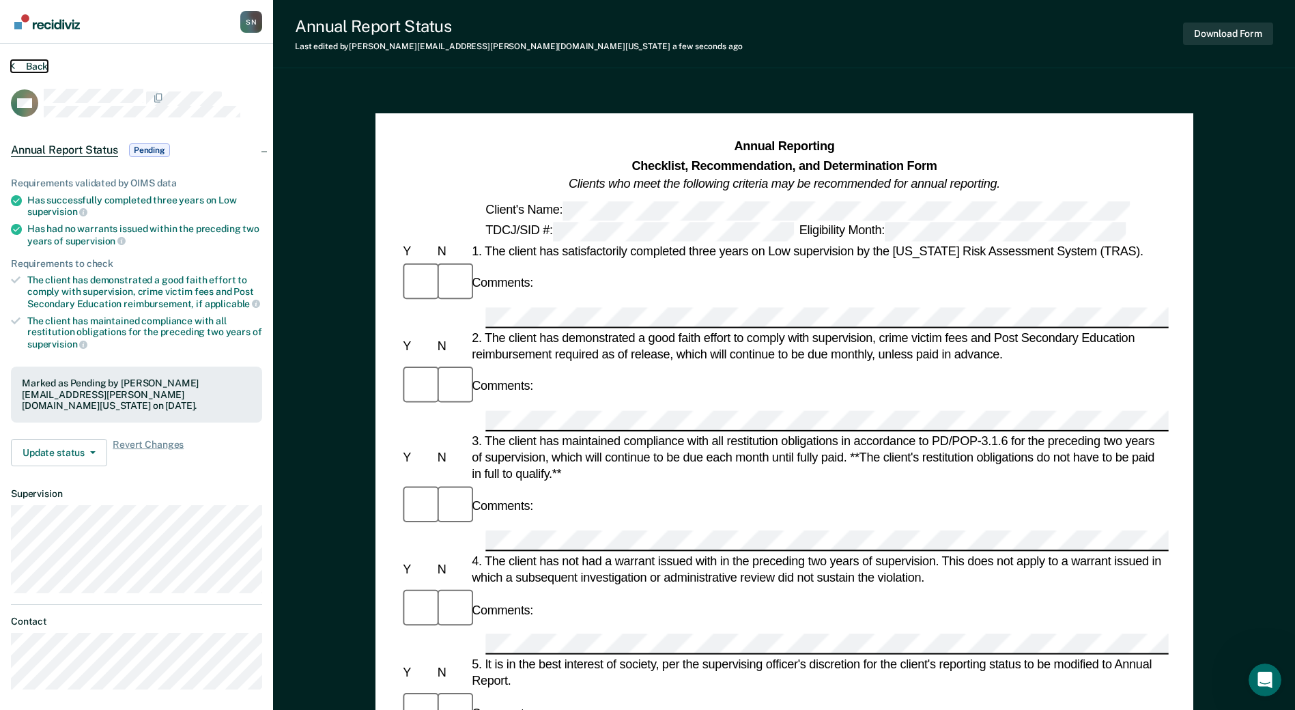
click at [11, 63] on icon at bounding box center [13, 65] width 4 height 11
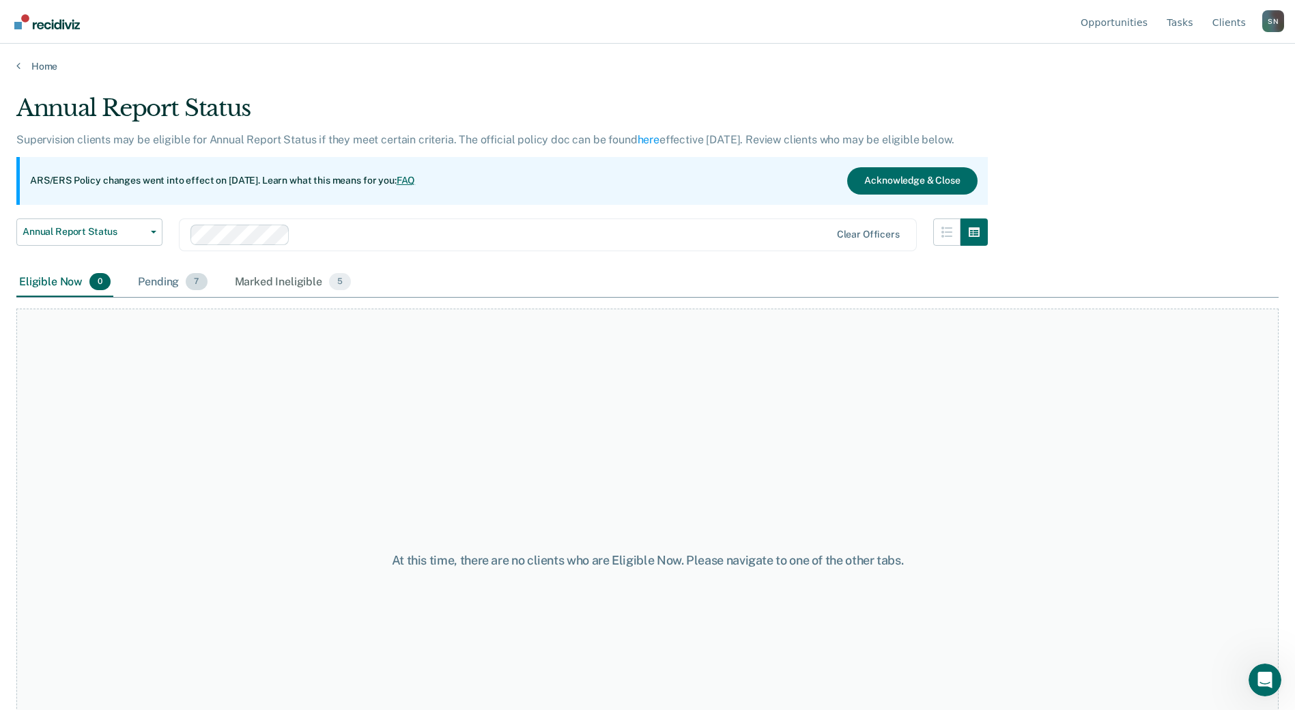
click at [193, 284] on span "7" at bounding box center [196, 282] width 21 height 18
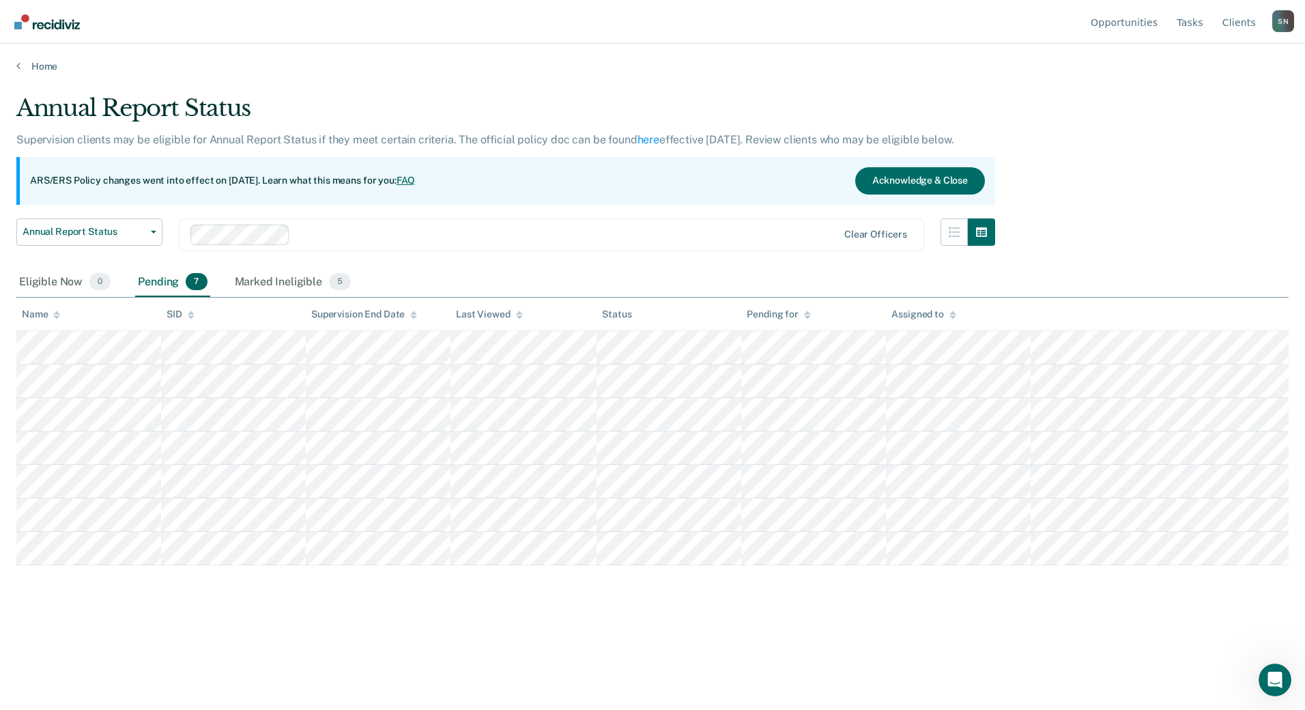
click at [20, 18] on img "Go to Recidiviz Home" at bounding box center [47, 21] width 66 height 15
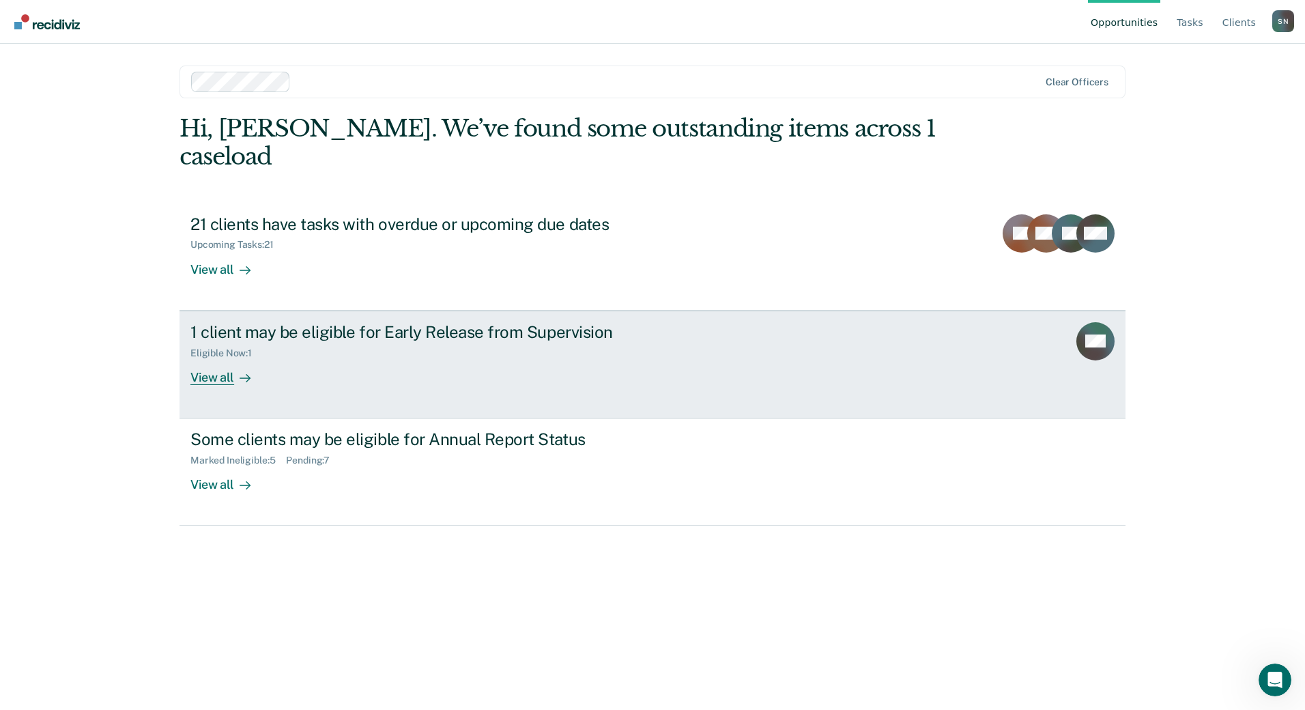
click at [425, 359] on link "1 client may be eligible for Early Release from Supervision Eligible Now : 1 Vi…" at bounding box center [653, 365] width 946 height 108
